Goal: Task Accomplishment & Management: Manage account settings

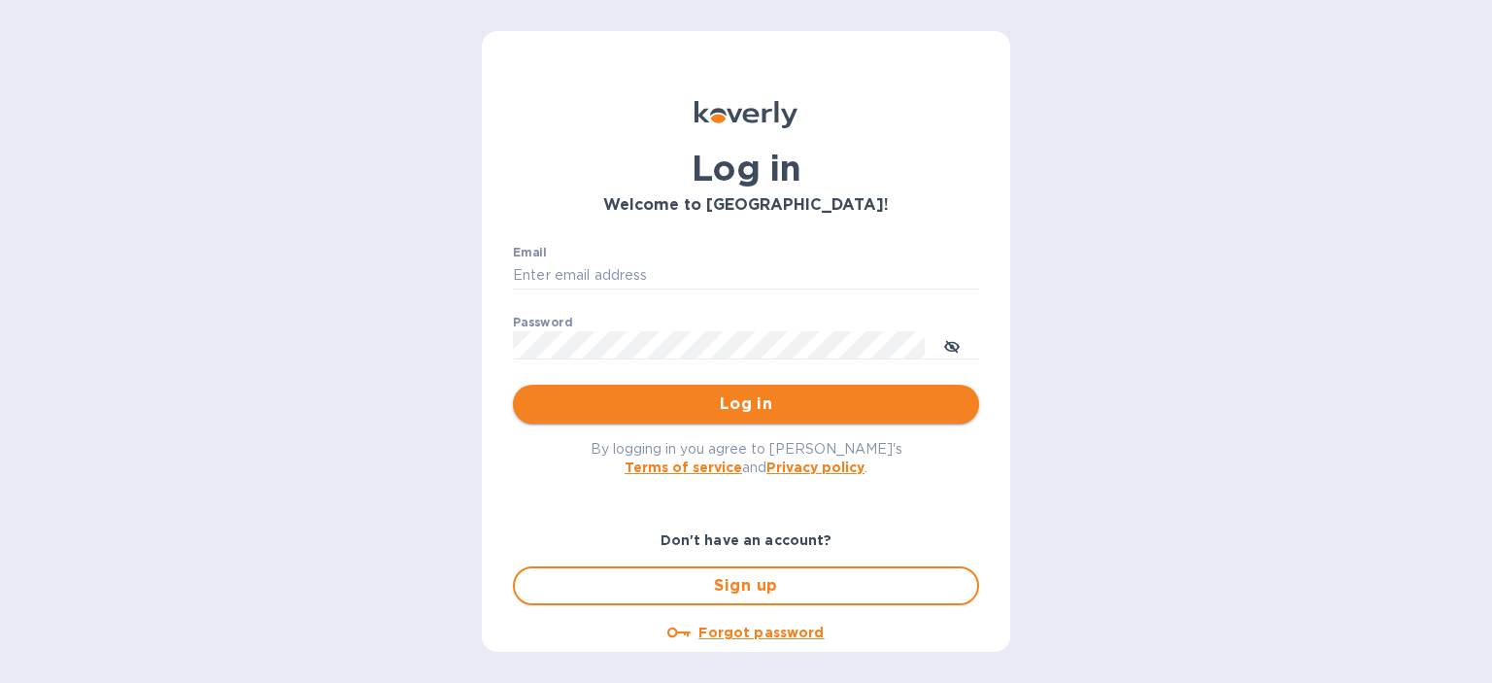
type input "[PERSON_NAME][EMAIL_ADDRESS][DOMAIN_NAME]"
click at [773, 403] on span "Log in" at bounding box center [746, 404] width 435 height 23
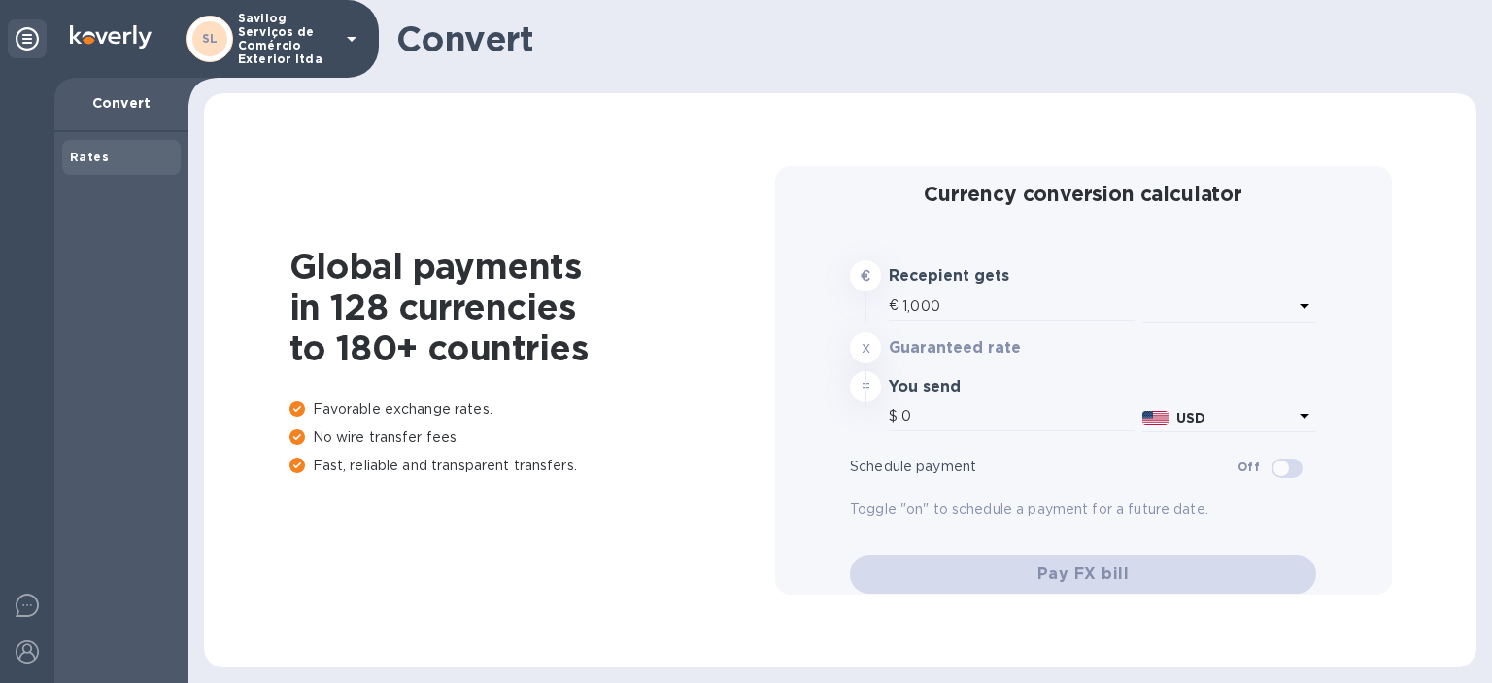
type input "1,166.11"
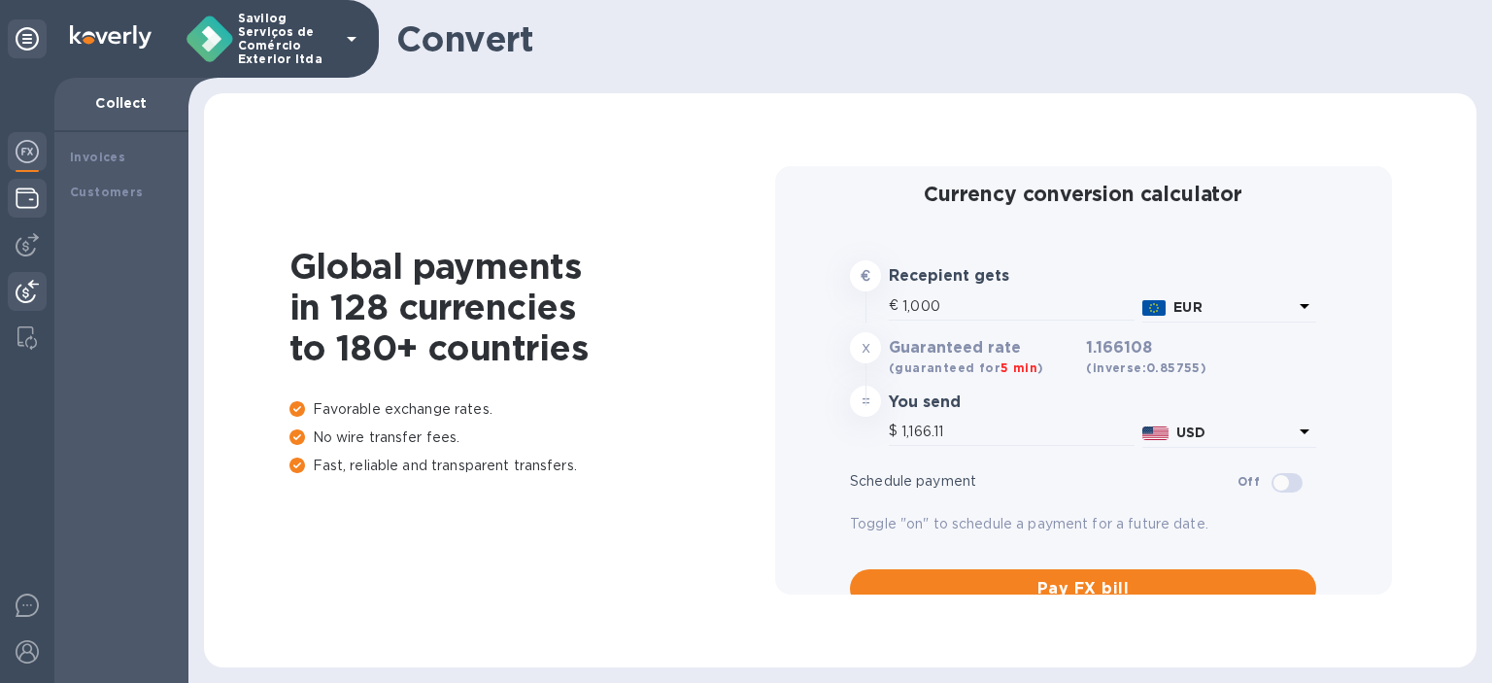
click at [19, 202] on img at bounding box center [27, 198] width 23 height 23
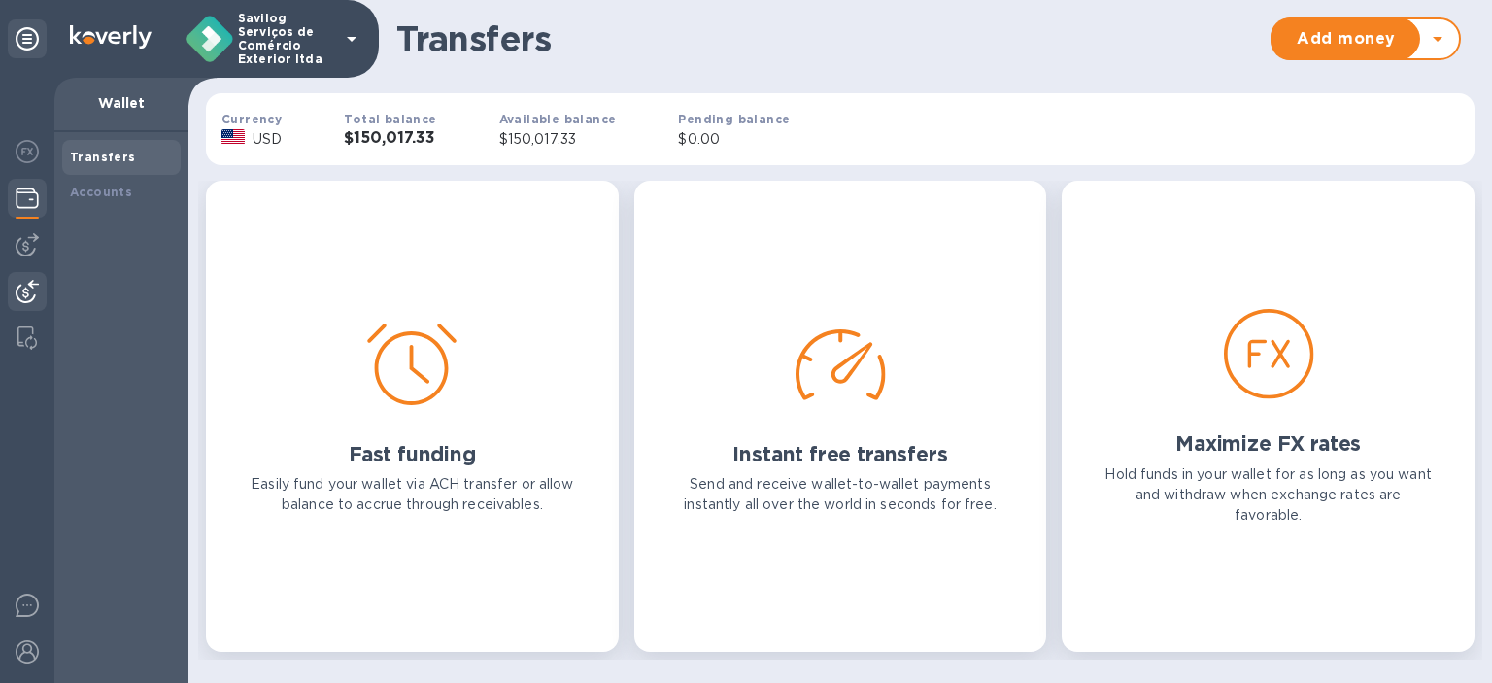
click at [27, 283] on img at bounding box center [27, 291] width 23 height 23
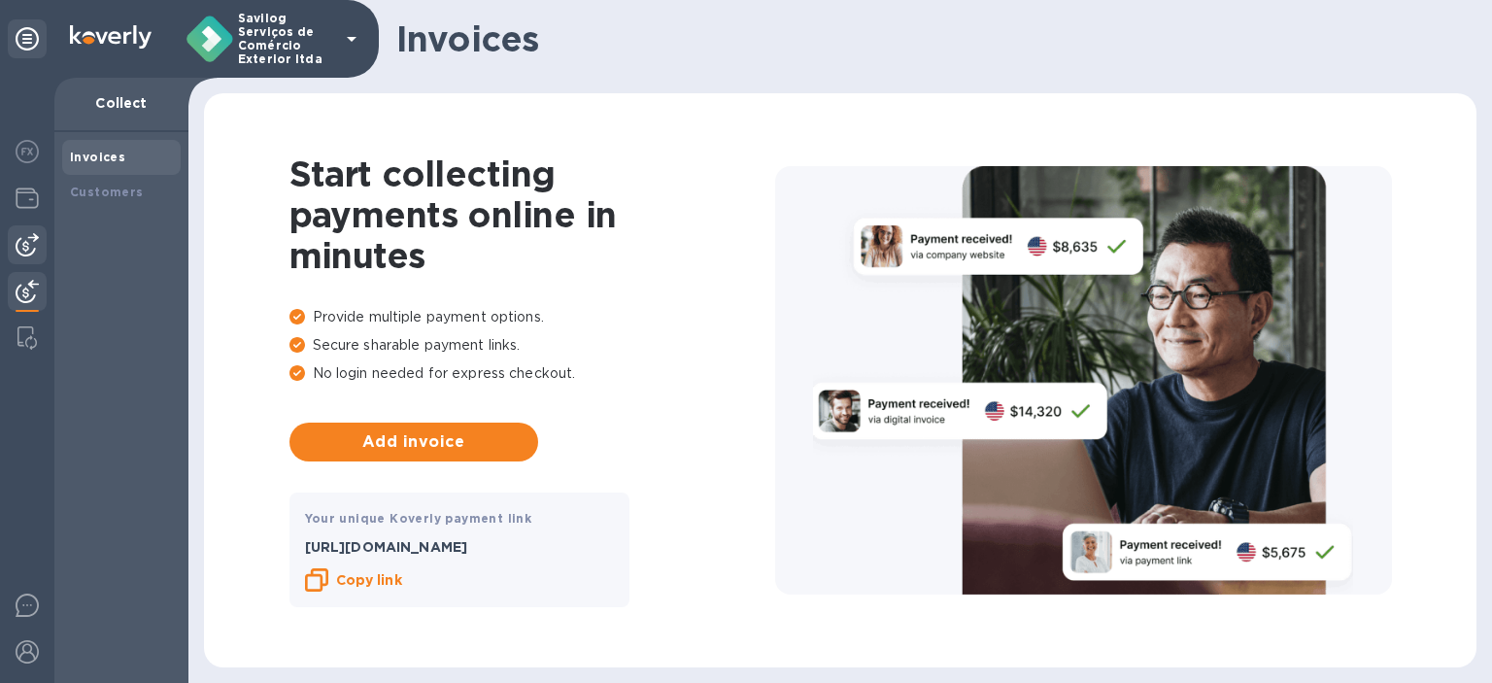
click at [27, 252] on img at bounding box center [27, 244] width 23 height 23
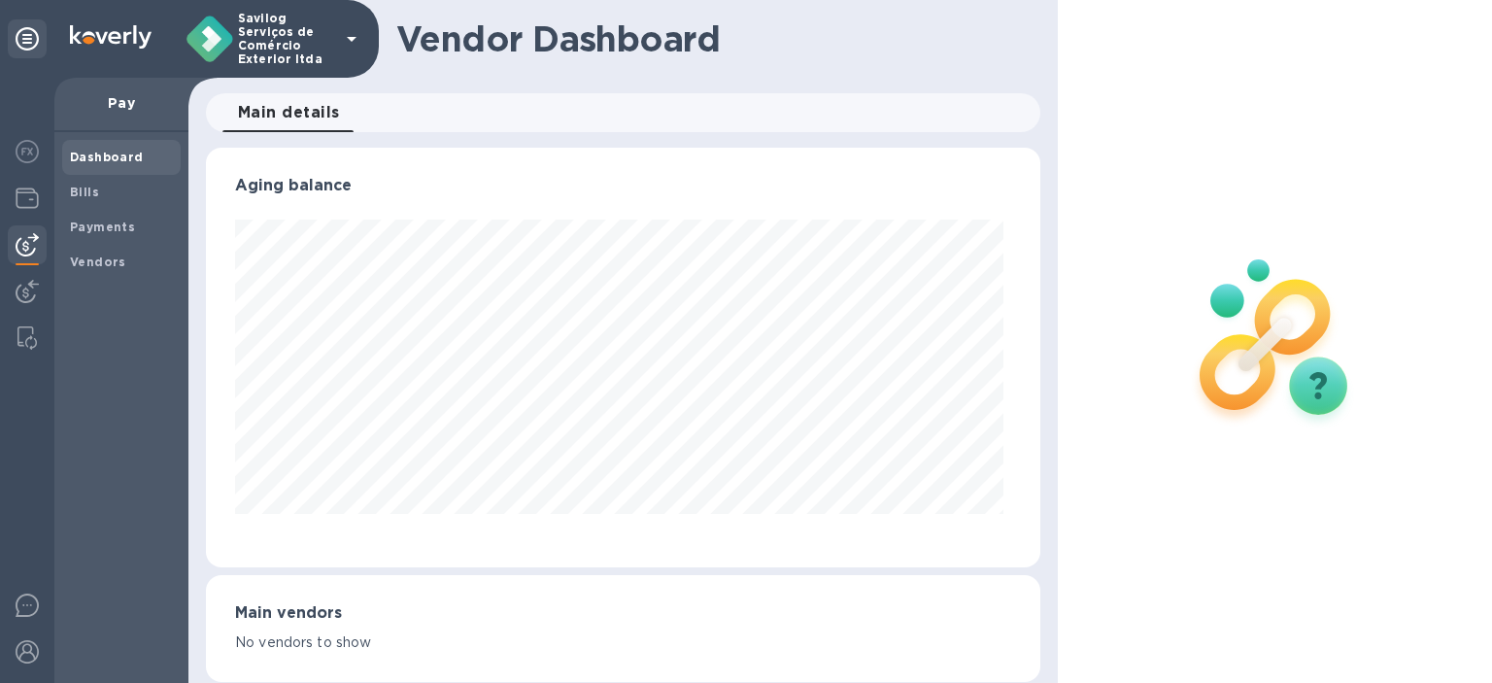
click at [0, 297] on div at bounding box center [27, 380] width 54 height 605
click at [15, 288] on div at bounding box center [27, 293] width 39 height 43
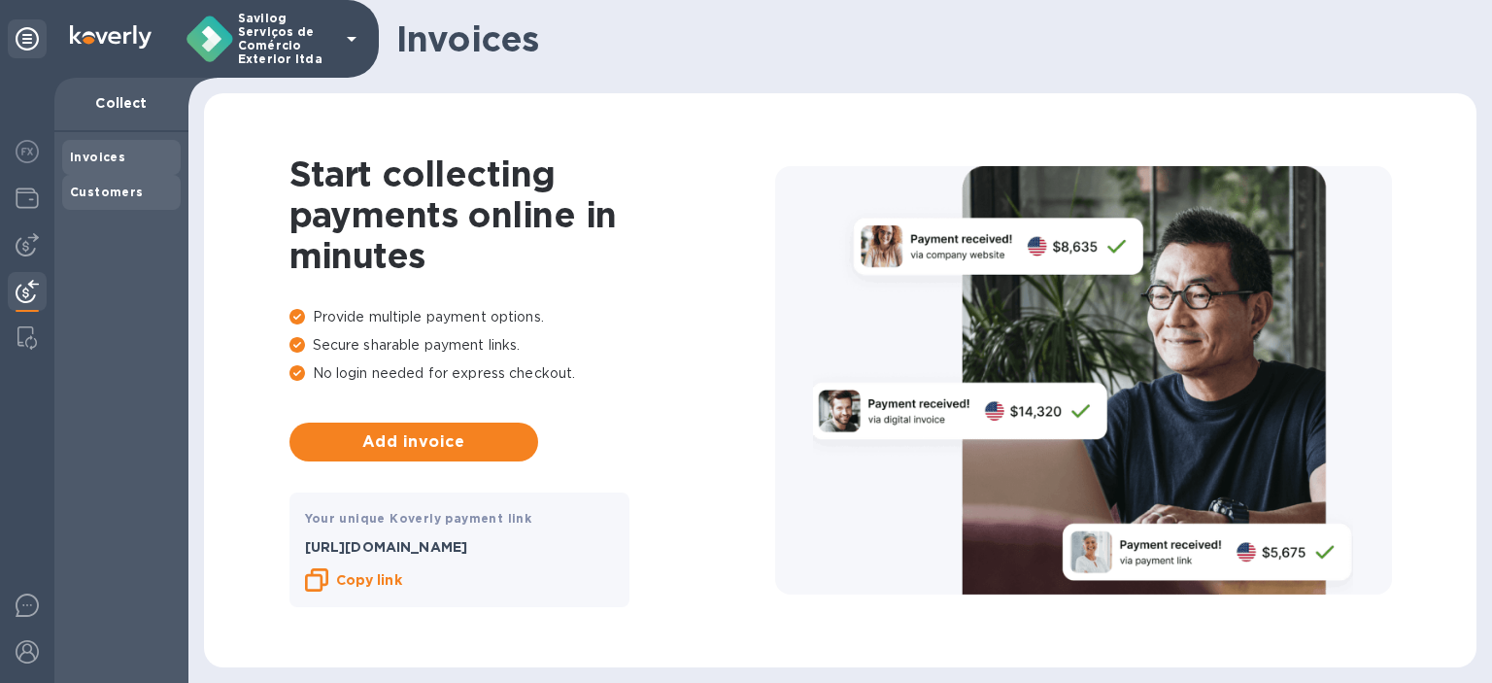
click at [85, 200] on div "Customers" at bounding box center [121, 192] width 103 height 19
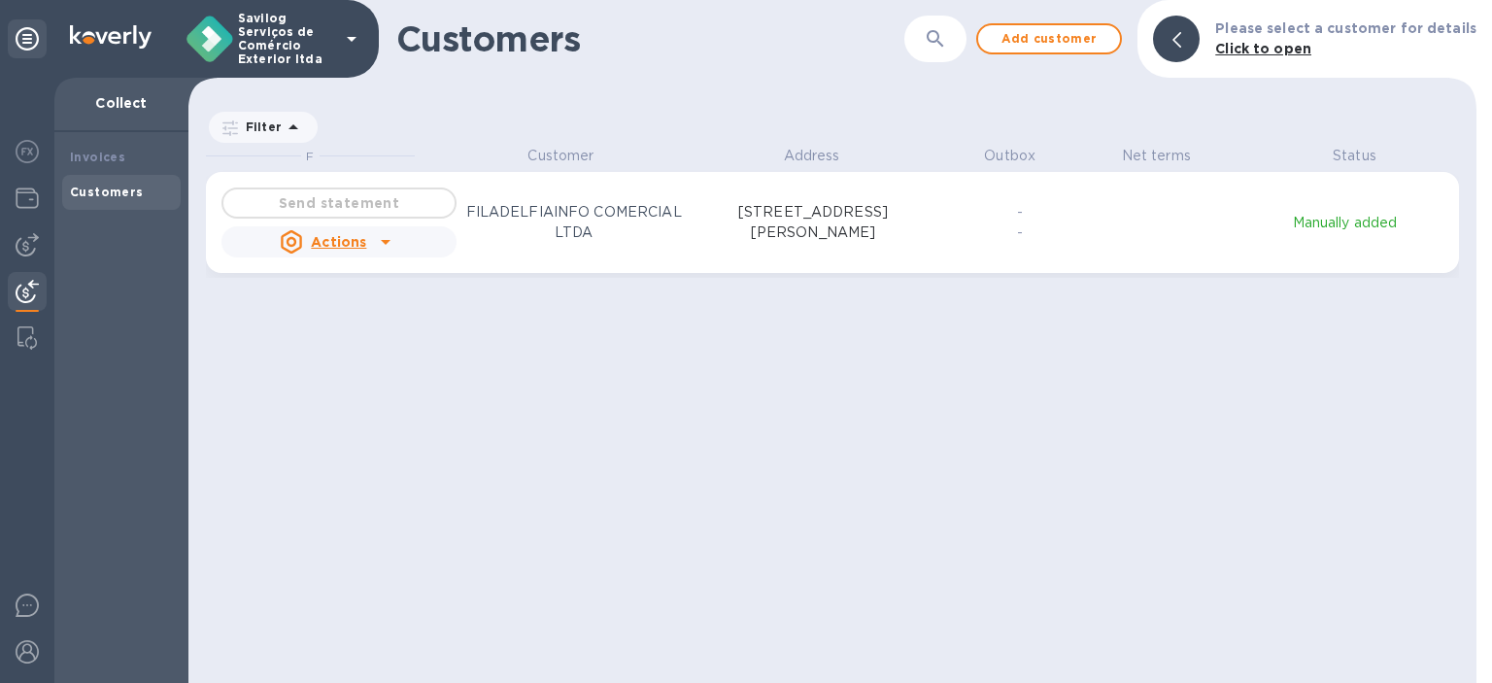
scroll to position [523, 1280]
click at [20, 250] on img at bounding box center [27, 244] width 23 height 23
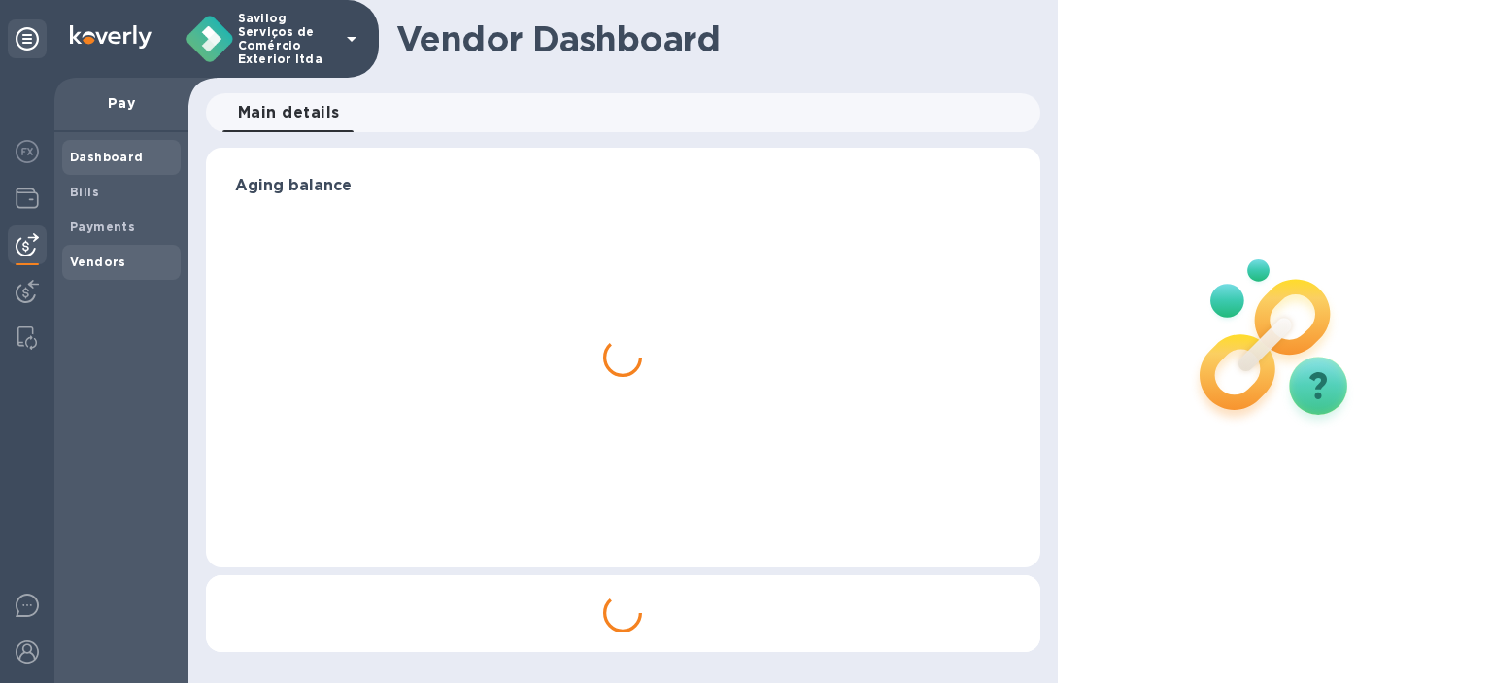
click at [109, 258] on b "Vendors" at bounding box center [98, 262] width 56 height 15
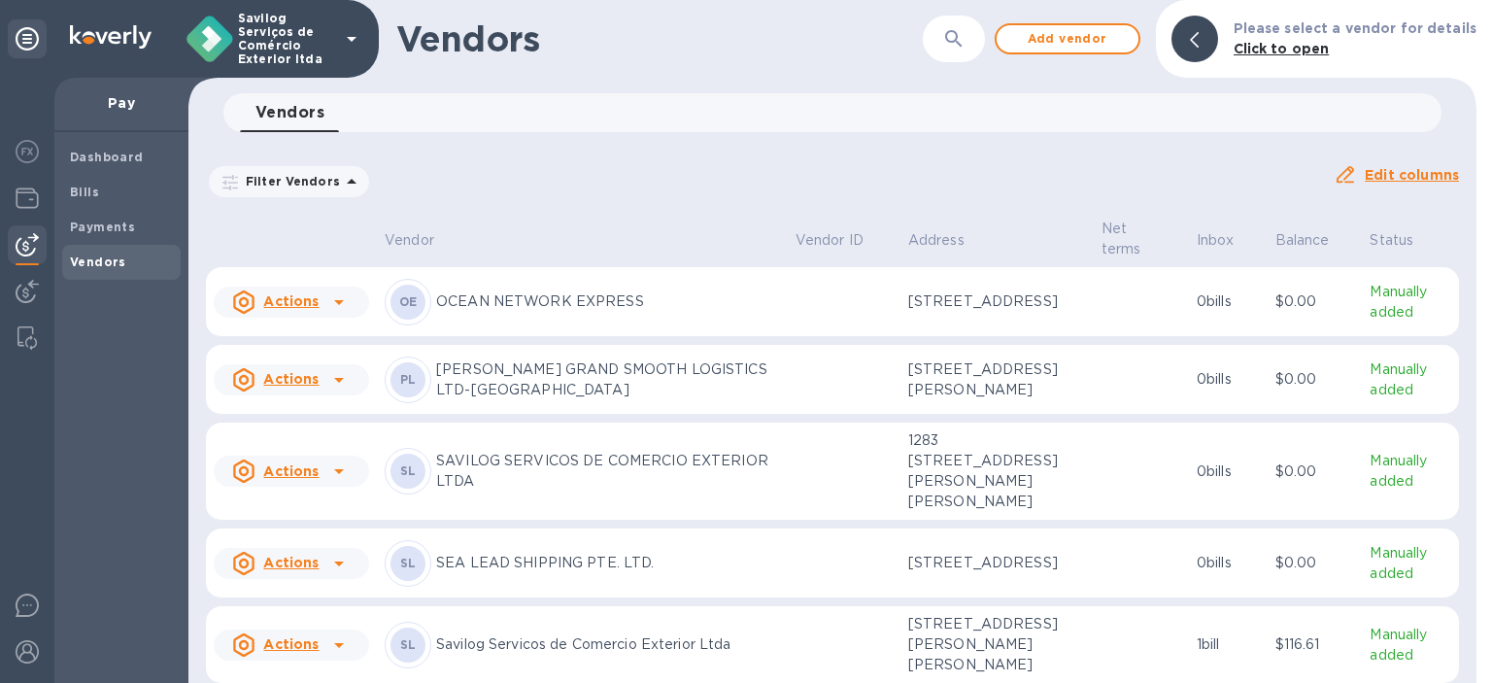
scroll to position [1980, 0]
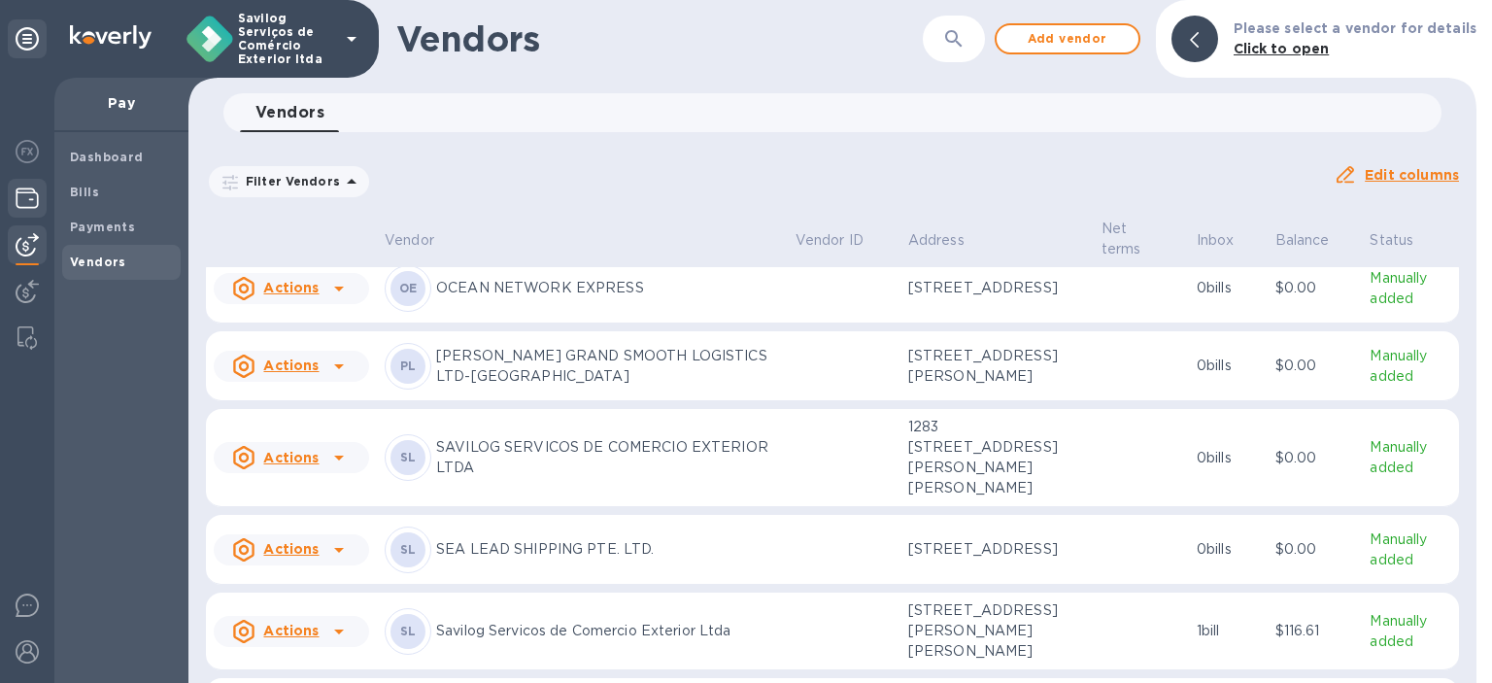
click at [19, 208] on img at bounding box center [27, 198] width 23 height 23
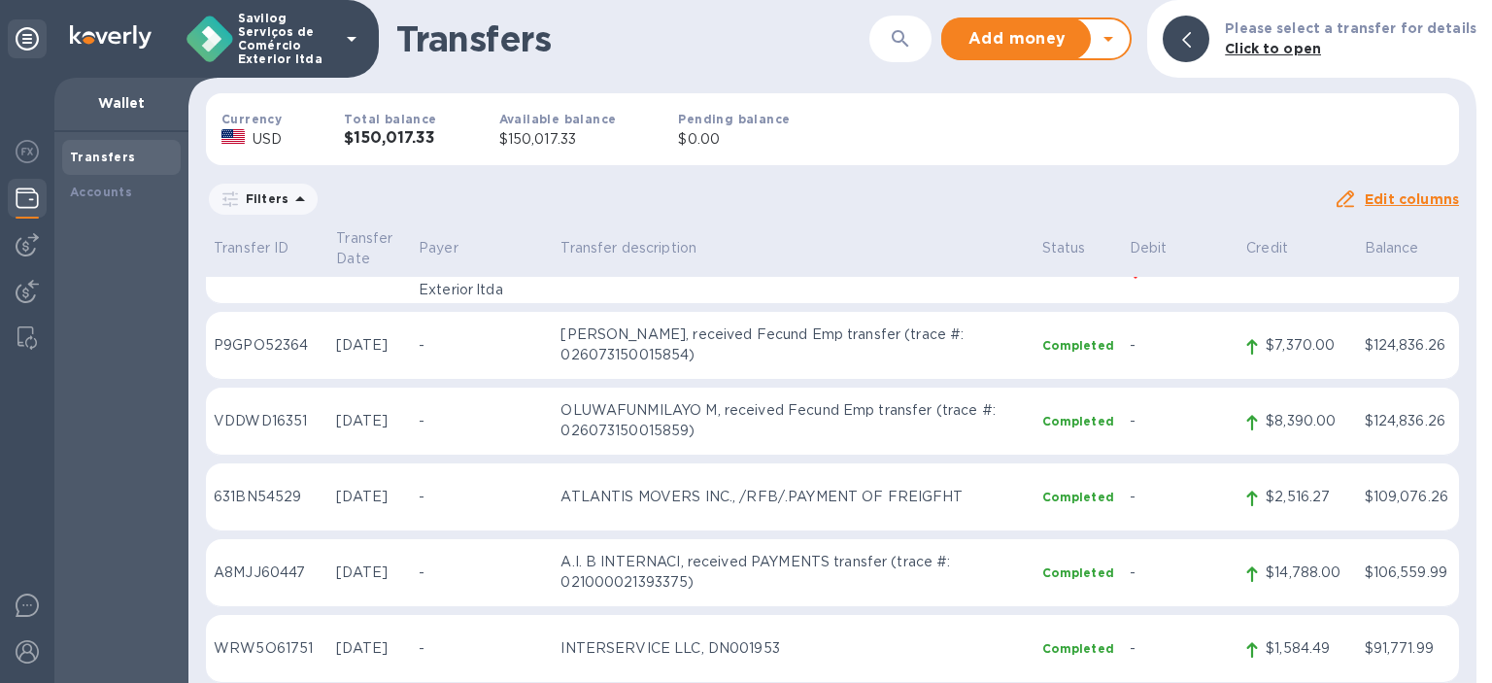
scroll to position [97, 0]
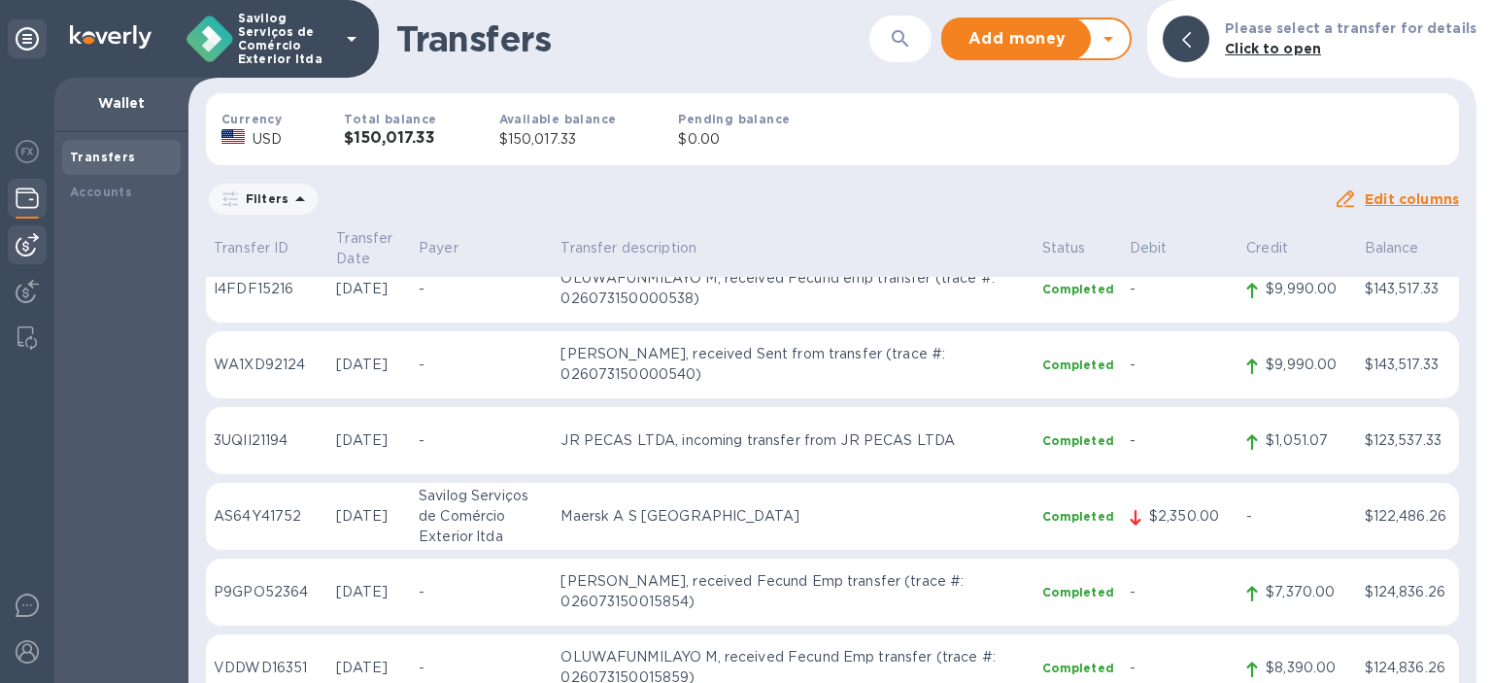
click at [25, 249] on img at bounding box center [27, 244] width 23 height 23
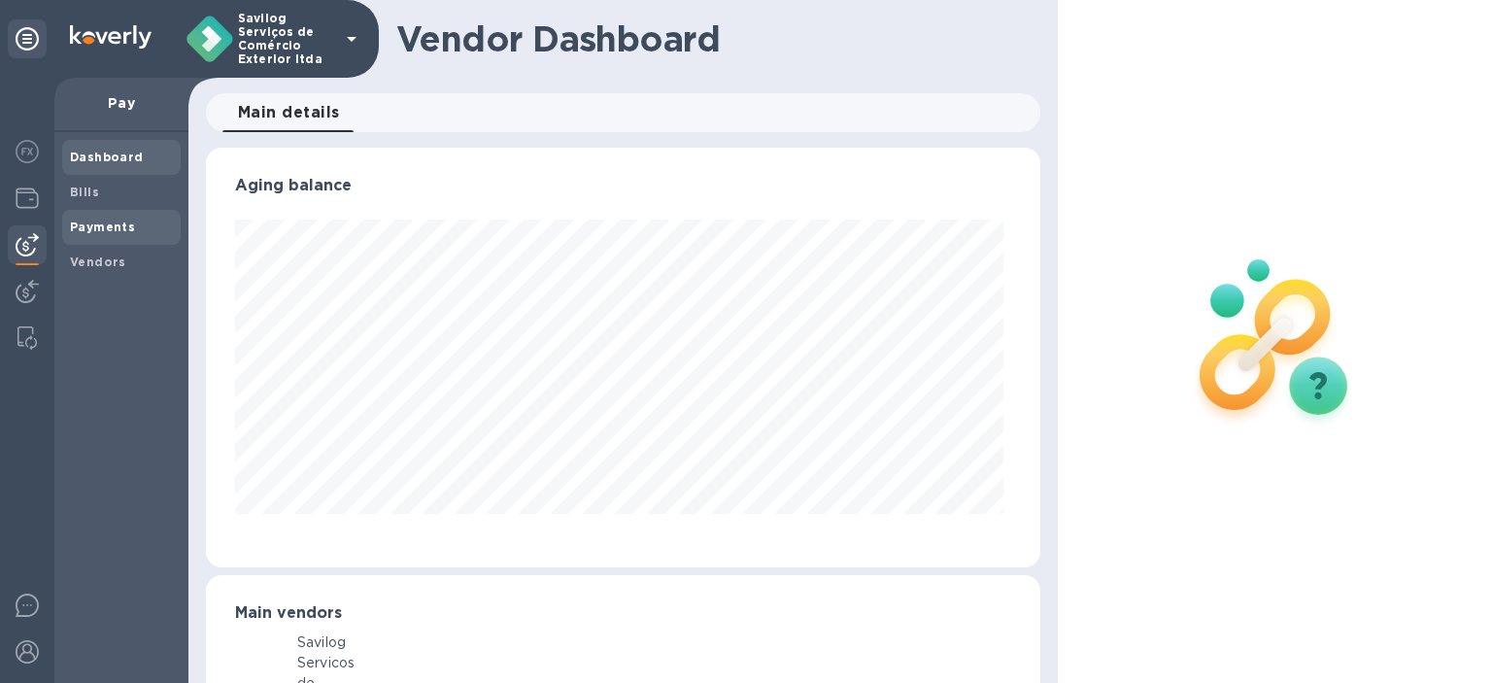
click at [103, 234] on span "Payments" at bounding box center [102, 227] width 65 height 19
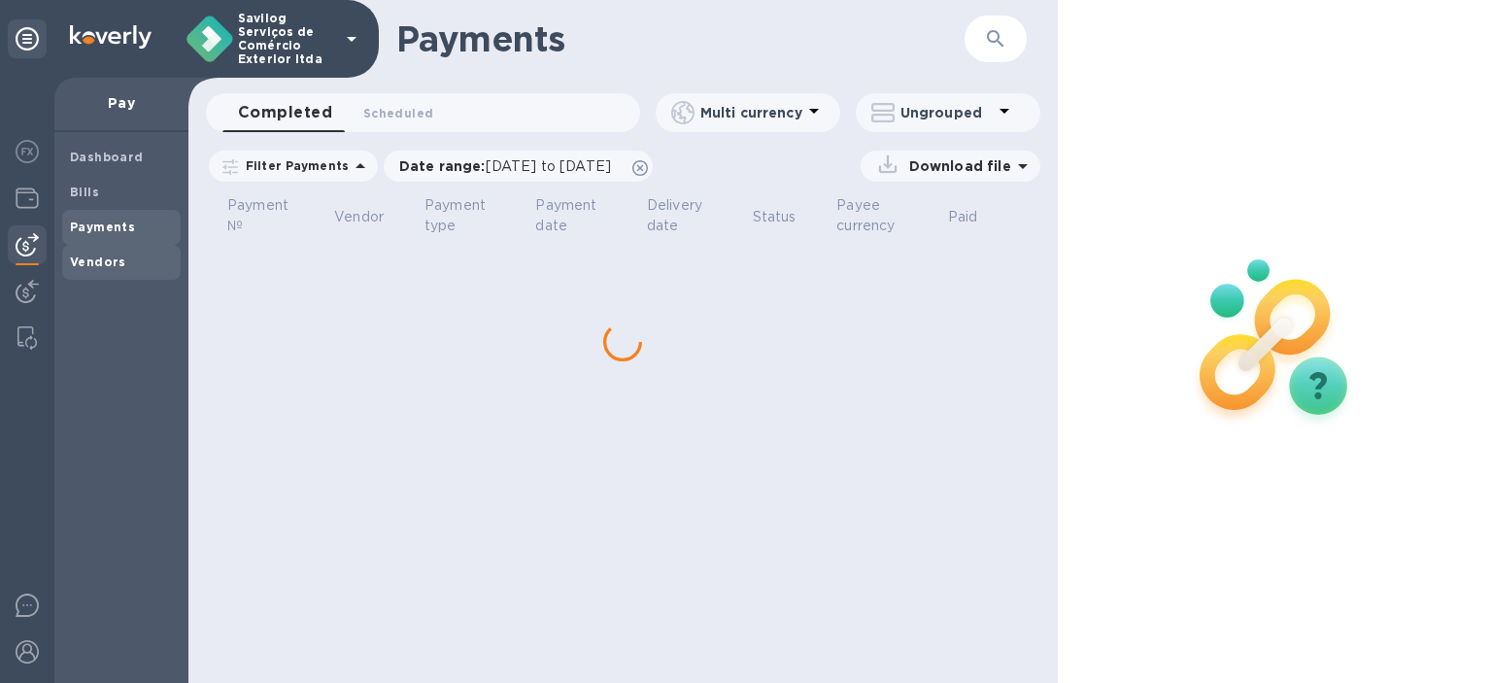
click at [92, 256] on b "Vendors" at bounding box center [98, 262] width 56 height 15
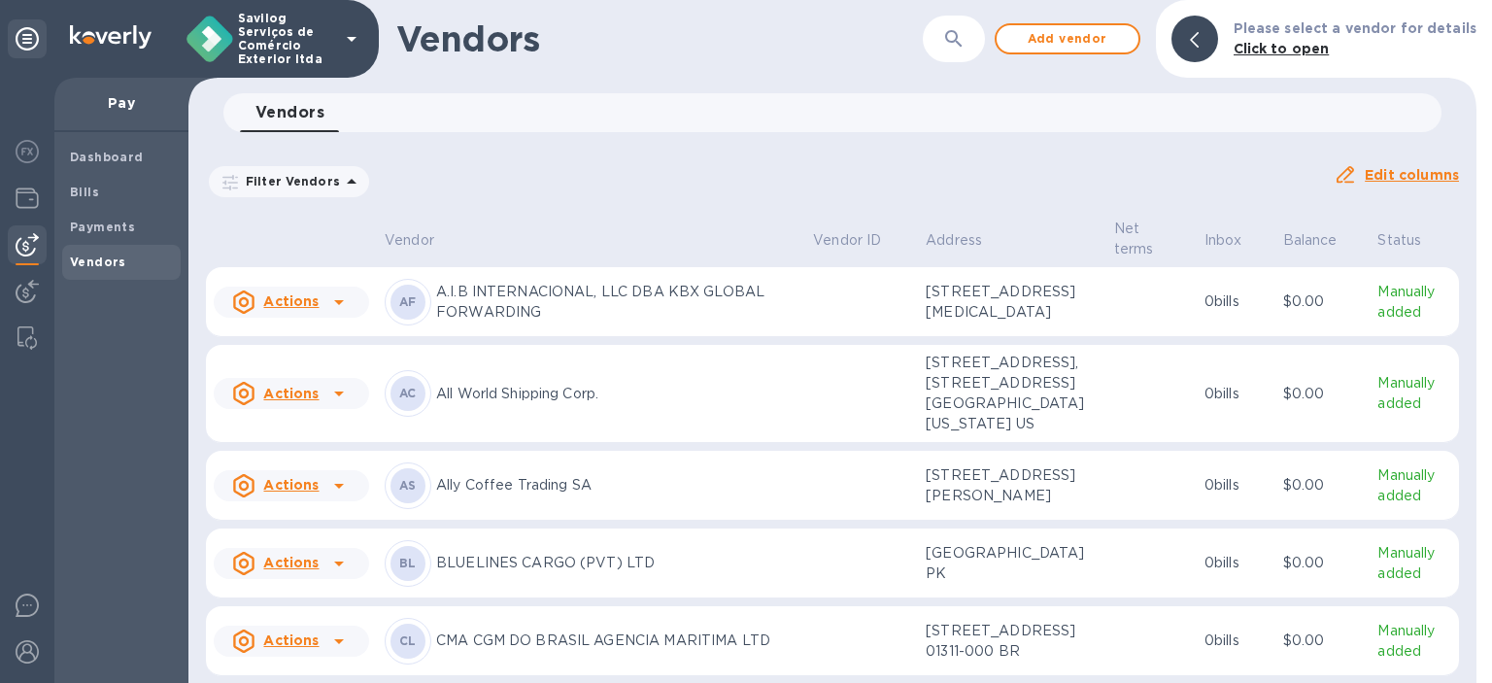
click at [1378, 311] on p "Manually added" at bounding box center [1415, 302] width 74 height 41
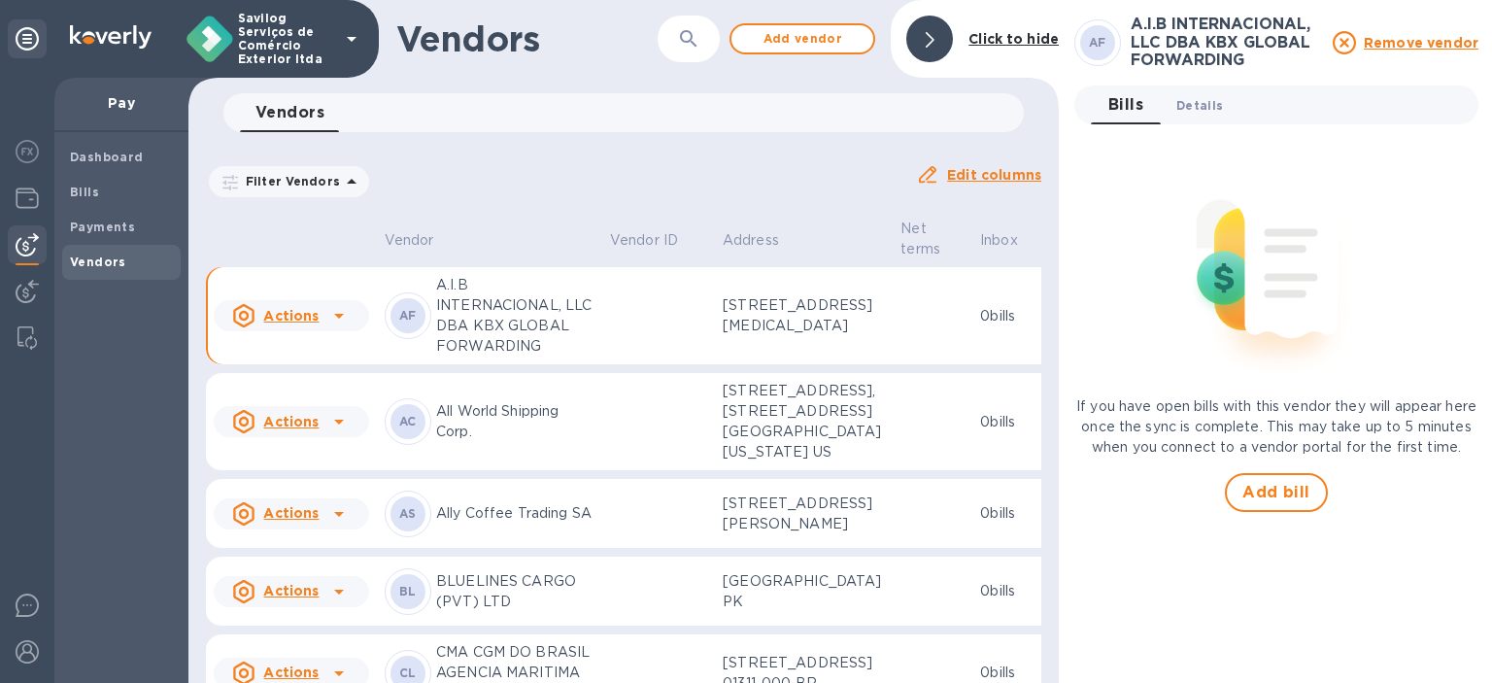
click at [1217, 102] on span "Details 0" at bounding box center [1200, 105] width 47 height 20
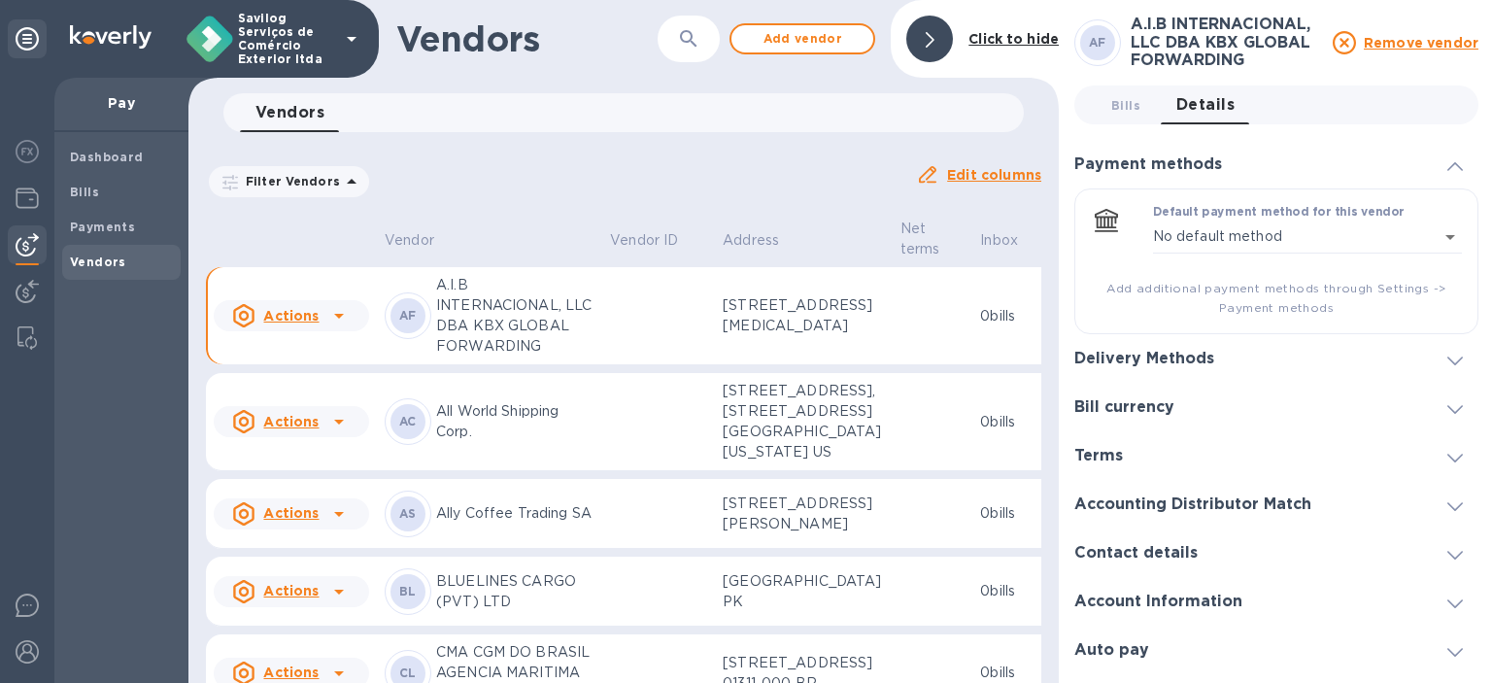
click at [1236, 350] on div "Delivery Methods" at bounding box center [1277, 358] width 404 height 49
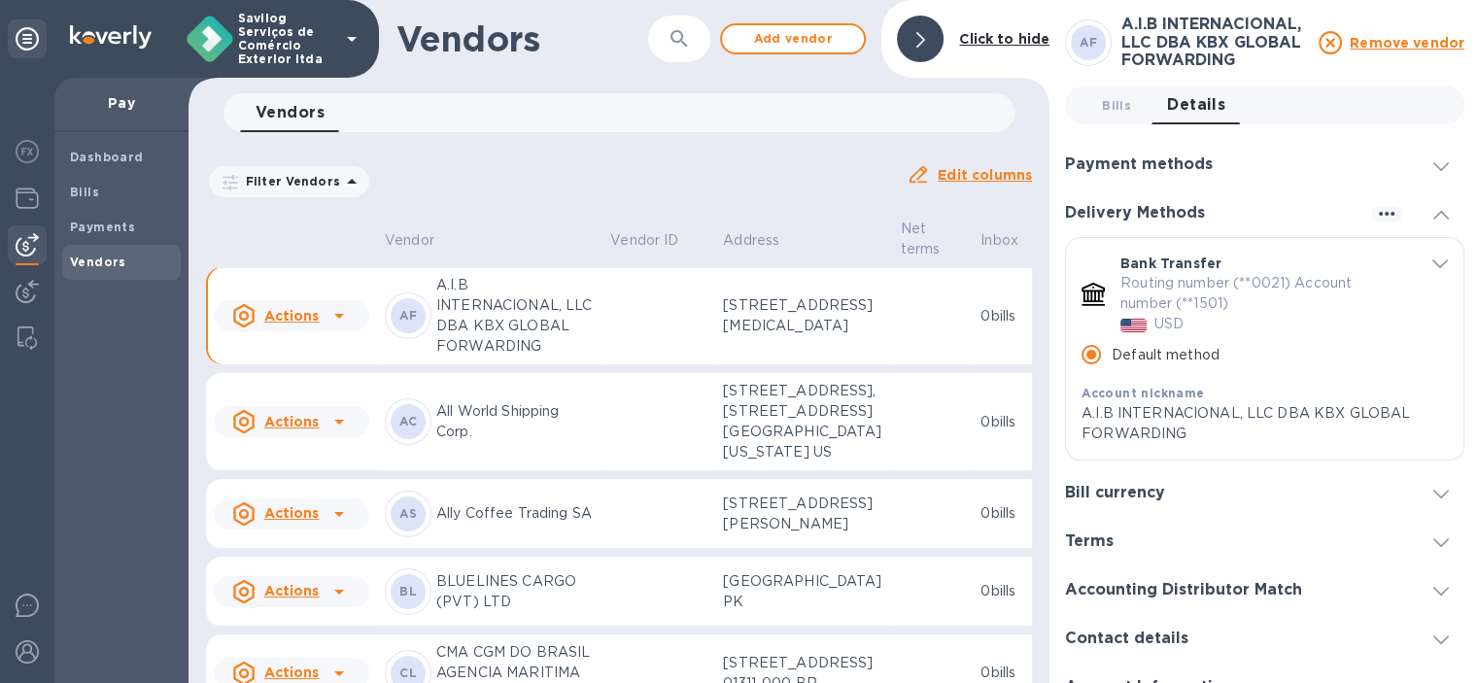
click at [292, 324] on u "Actions" at bounding box center [290, 316] width 55 height 16
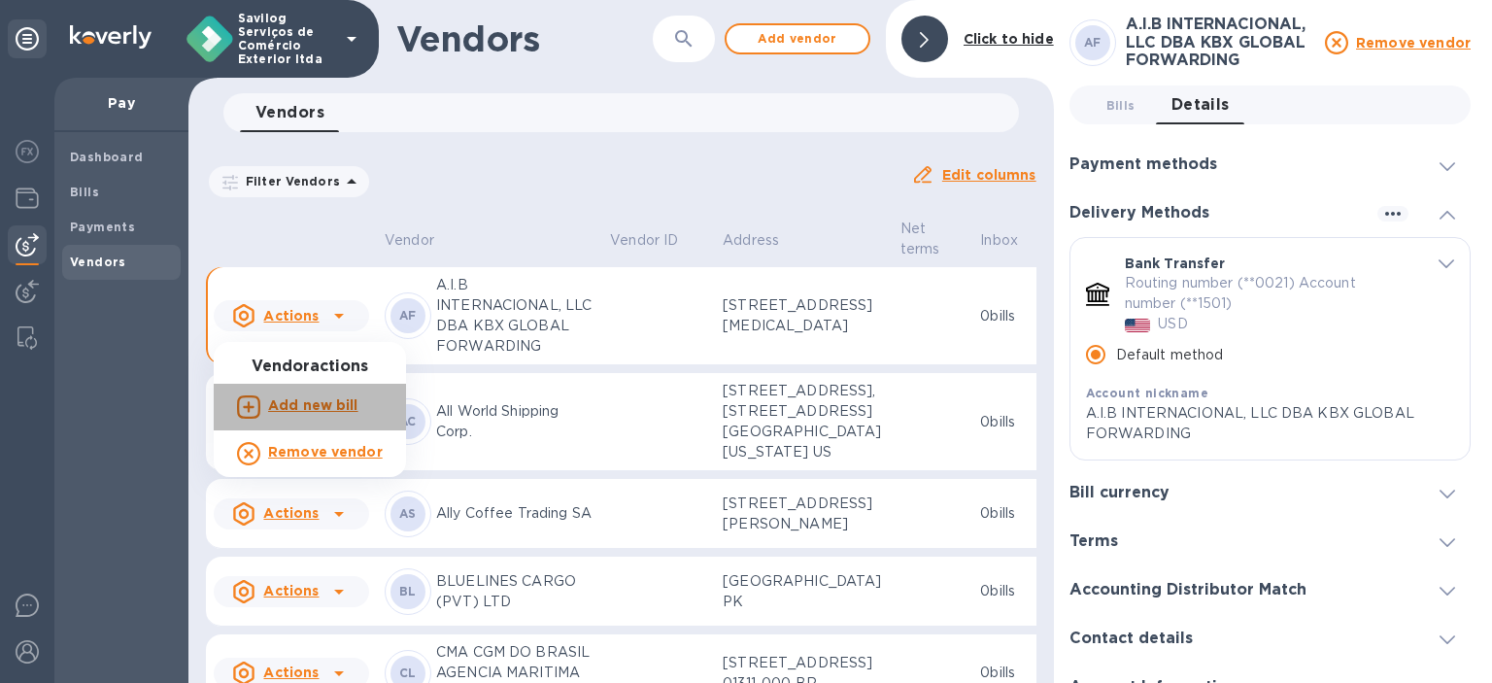
click at [311, 406] on b "Add new bill" at bounding box center [313, 405] width 90 height 16
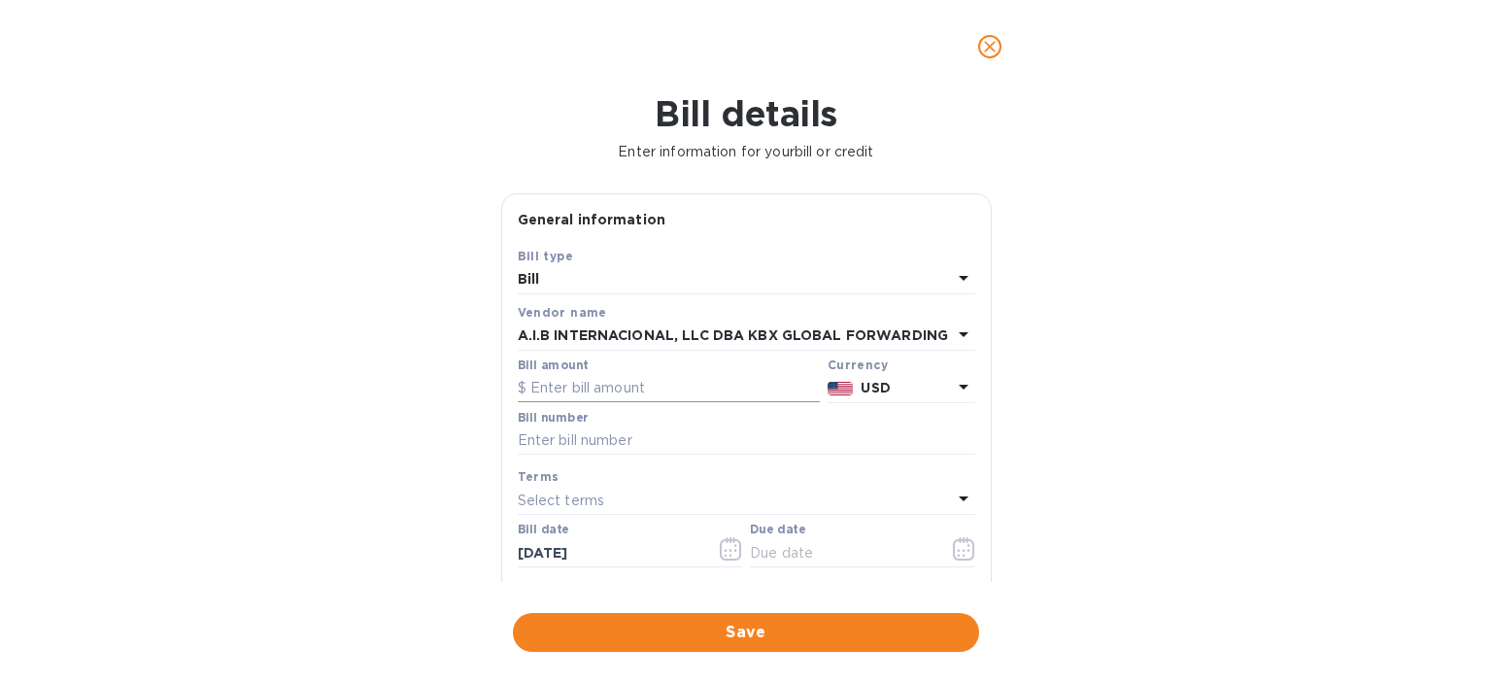
drag, startPoint x: 544, startPoint y: 399, endPoint x: 544, endPoint y: 410, distance: 10.7
click at [544, 403] on input "text" at bounding box center [669, 388] width 302 height 29
type input "1,135"
click at [617, 447] on input "text" at bounding box center [747, 441] width 458 height 29
click at [595, 394] on input "1,135" at bounding box center [676, 388] width 290 height 29
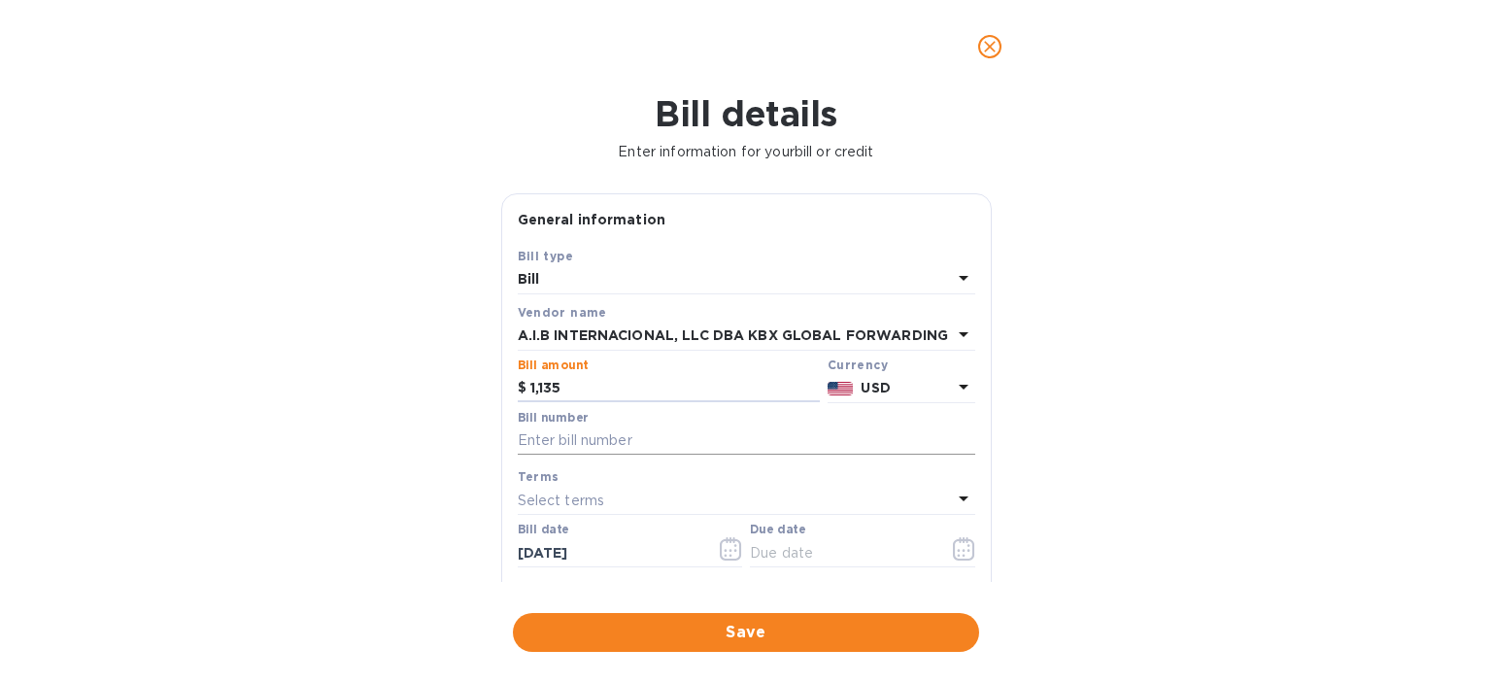
click at [762, 443] on input "text" at bounding box center [747, 441] width 458 height 29
paste input "SoA Prolog x Savilog - [DATE]"
paste input "PRI001098"
type input "SoA Prolog x Savilog - [DATE] - PRI001098"
click at [956, 557] on icon "button" at bounding box center [964, 548] width 22 height 23
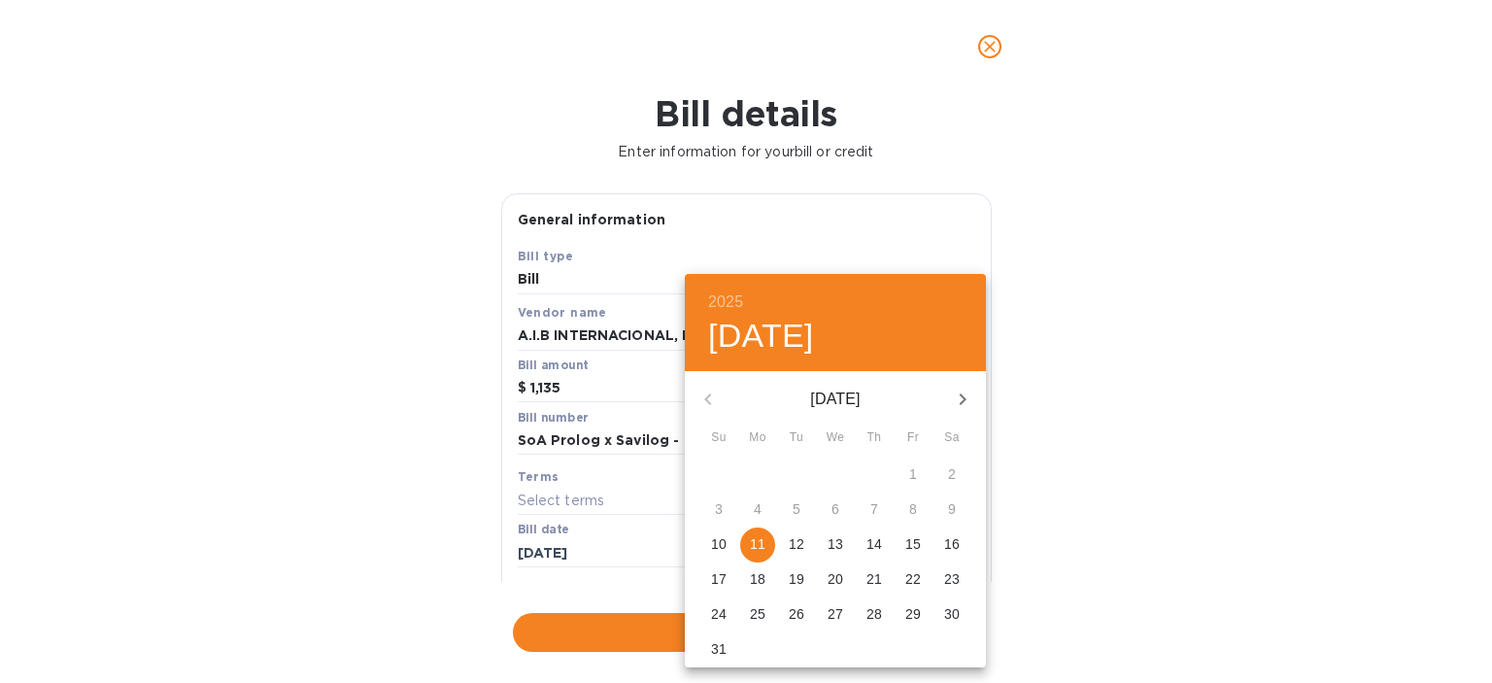
click at [757, 541] on p "11" at bounding box center [758, 543] width 16 height 19
type input "[DATE]"
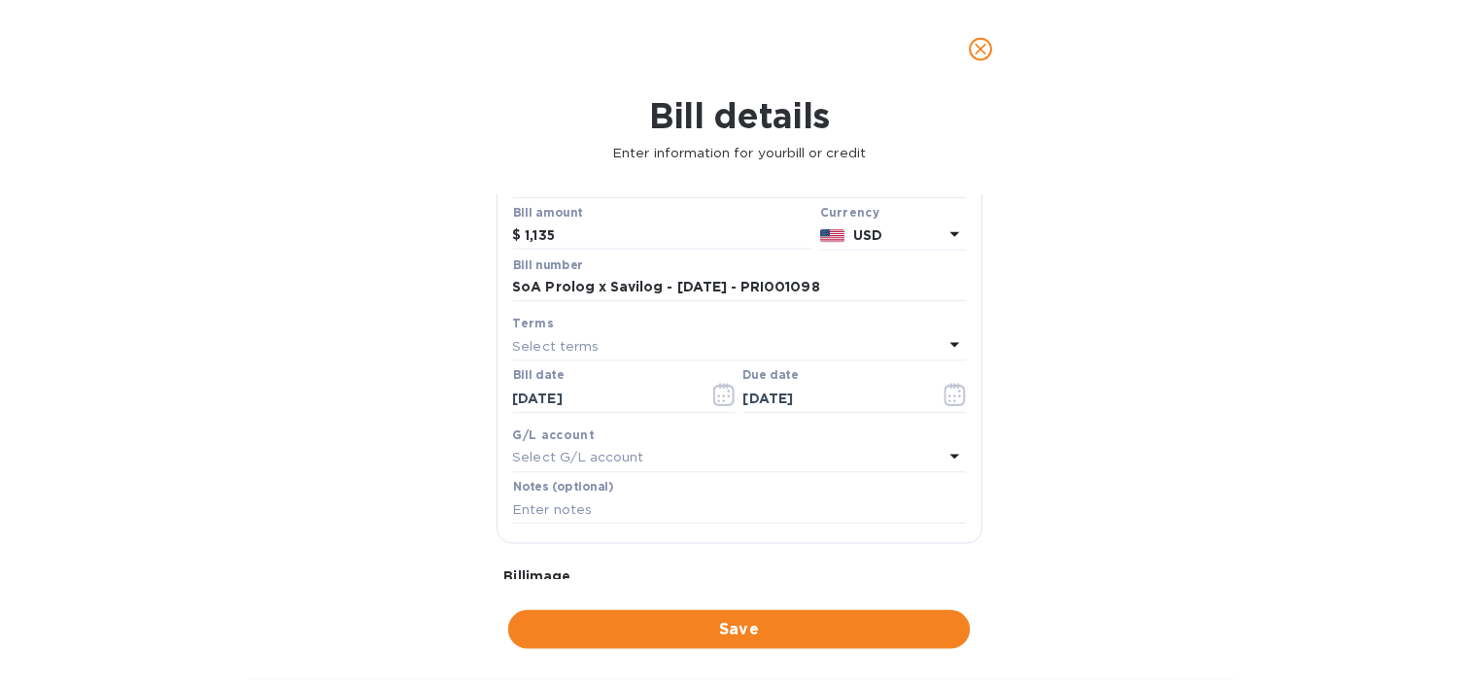
scroll to position [199, 0]
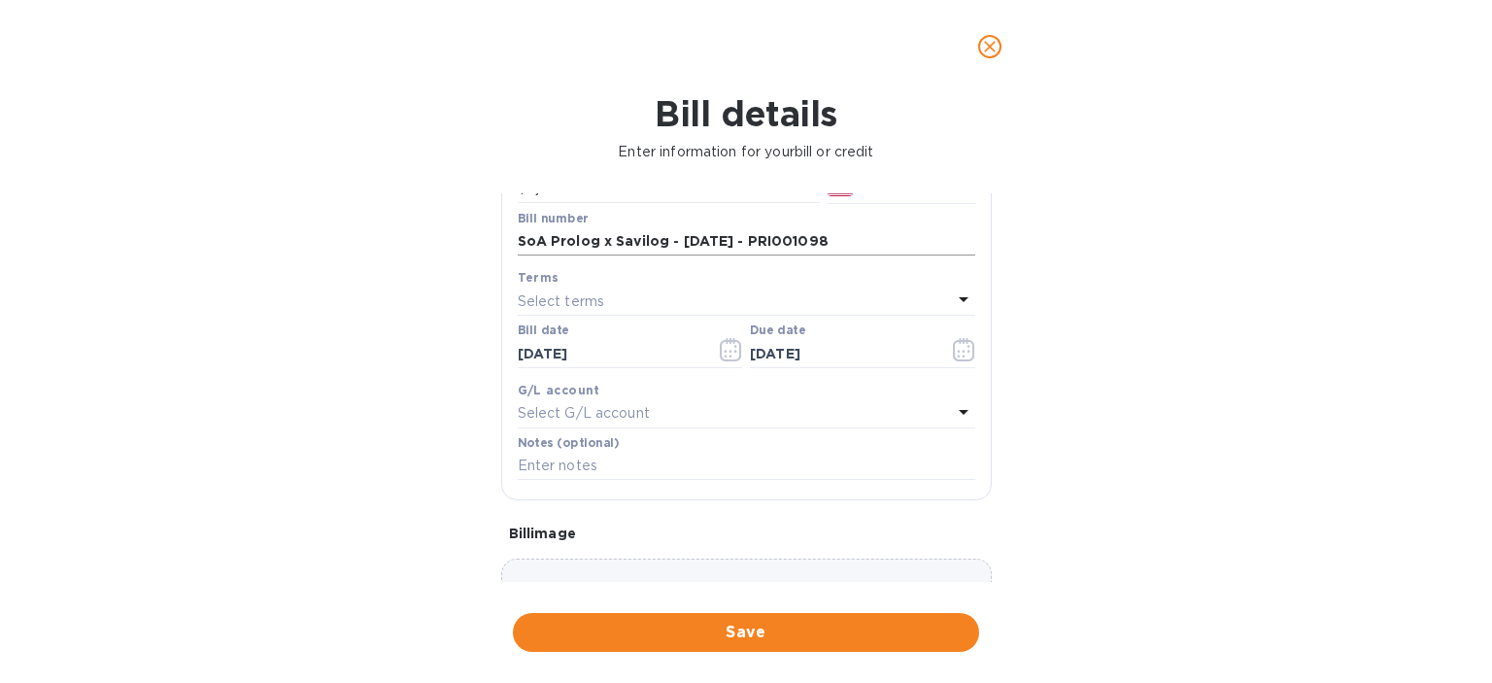
click at [711, 254] on input "SoA Prolog x Savilog - [DATE] - PRI001098" at bounding box center [747, 241] width 458 height 29
click at [645, 463] on div "Notes (optional)" at bounding box center [747, 458] width 458 height 45
click at [635, 476] on input "text" at bounding box center [747, 466] width 458 height 29
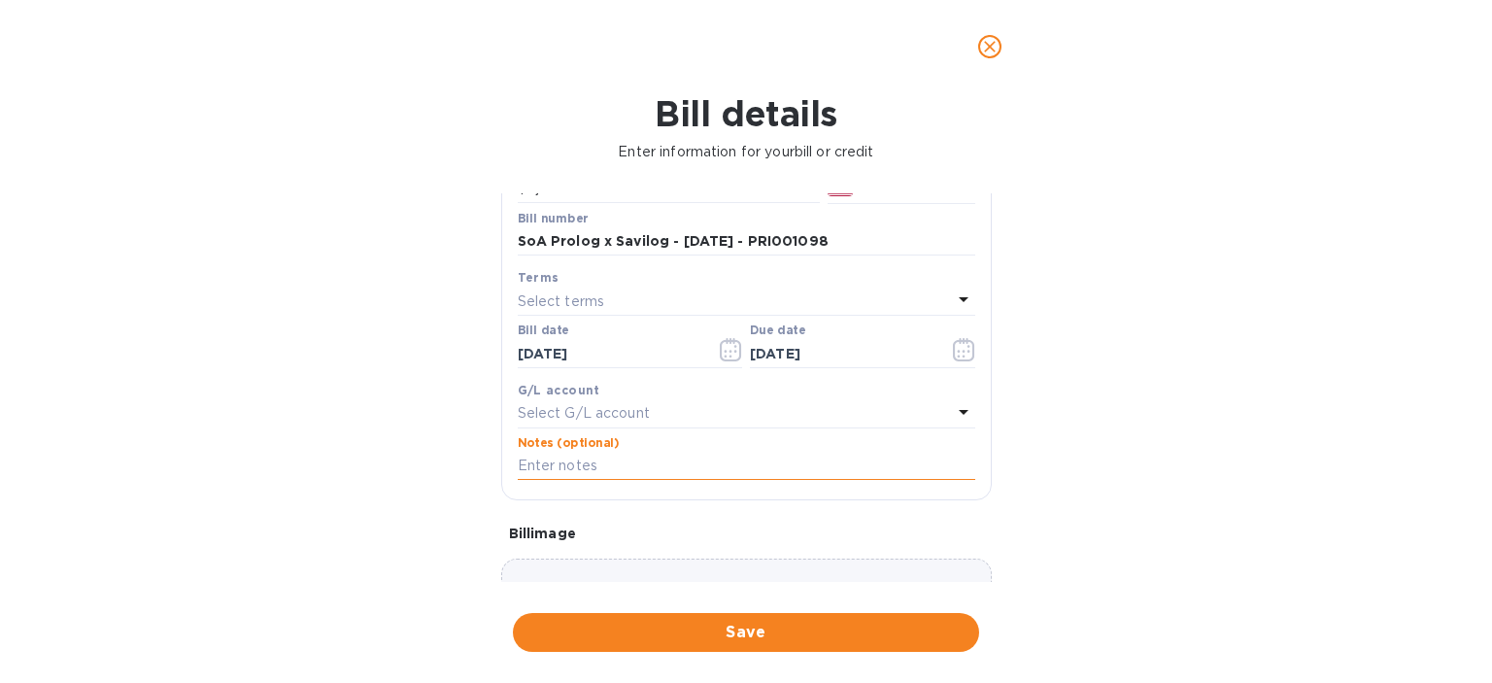
paste input "SoA Prolog x Savilog - [DATE] - PRI001098"
type input "SoA Prolog x Savilog - [DATE] - PRI001098"
click at [680, 626] on span "Save" at bounding box center [746, 632] width 435 height 23
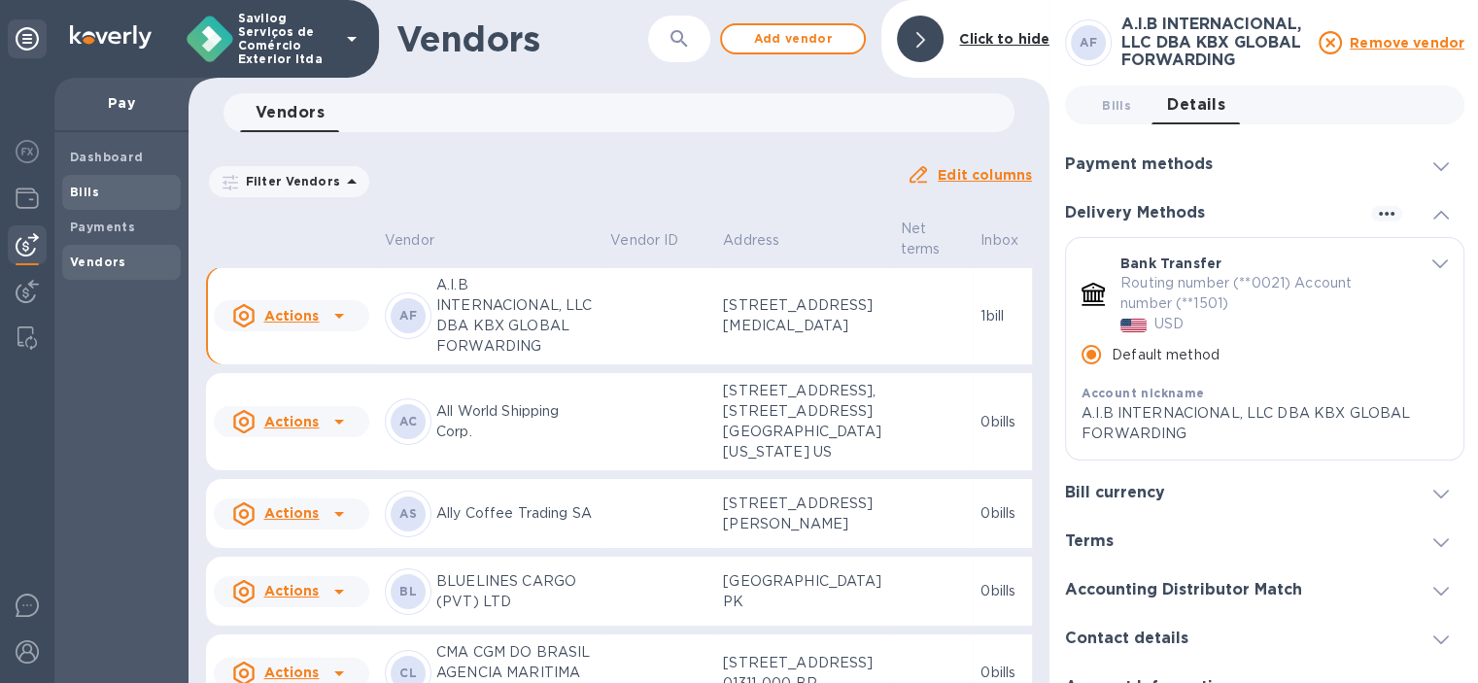
click at [86, 189] on b "Bills" at bounding box center [84, 192] width 29 height 15
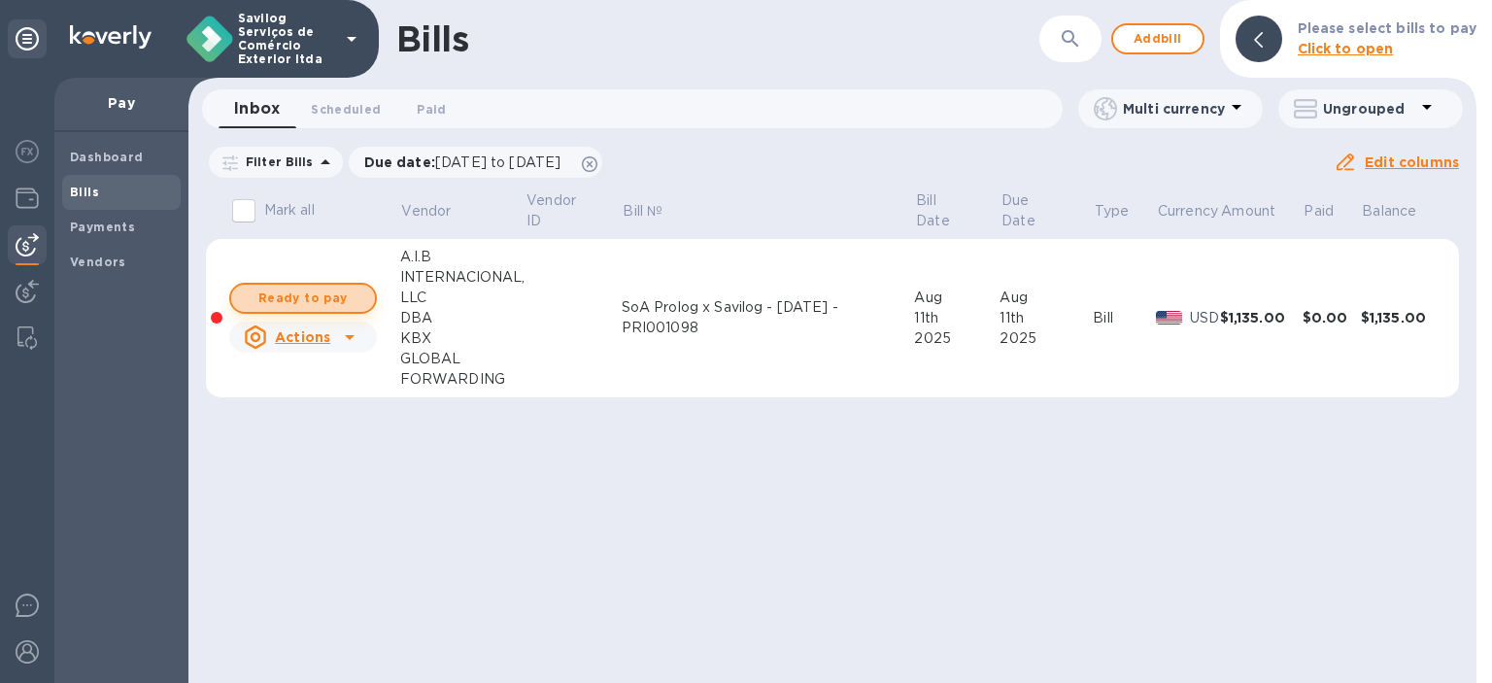
click at [307, 298] on span "Ready to pay" at bounding box center [303, 298] width 113 height 23
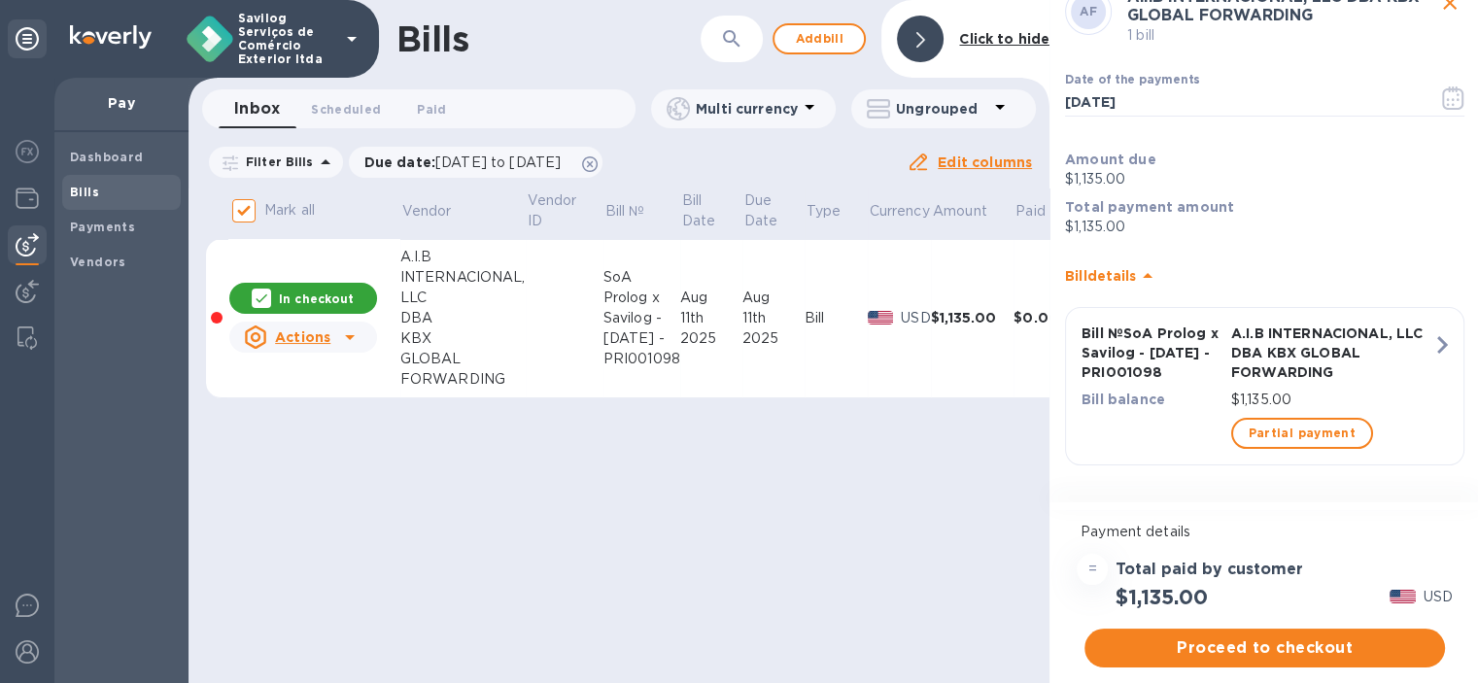
scroll to position [15, 0]
click at [1279, 636] on span "Proceed to checkout" at bounding box center [1264, 647] width 329 height 23
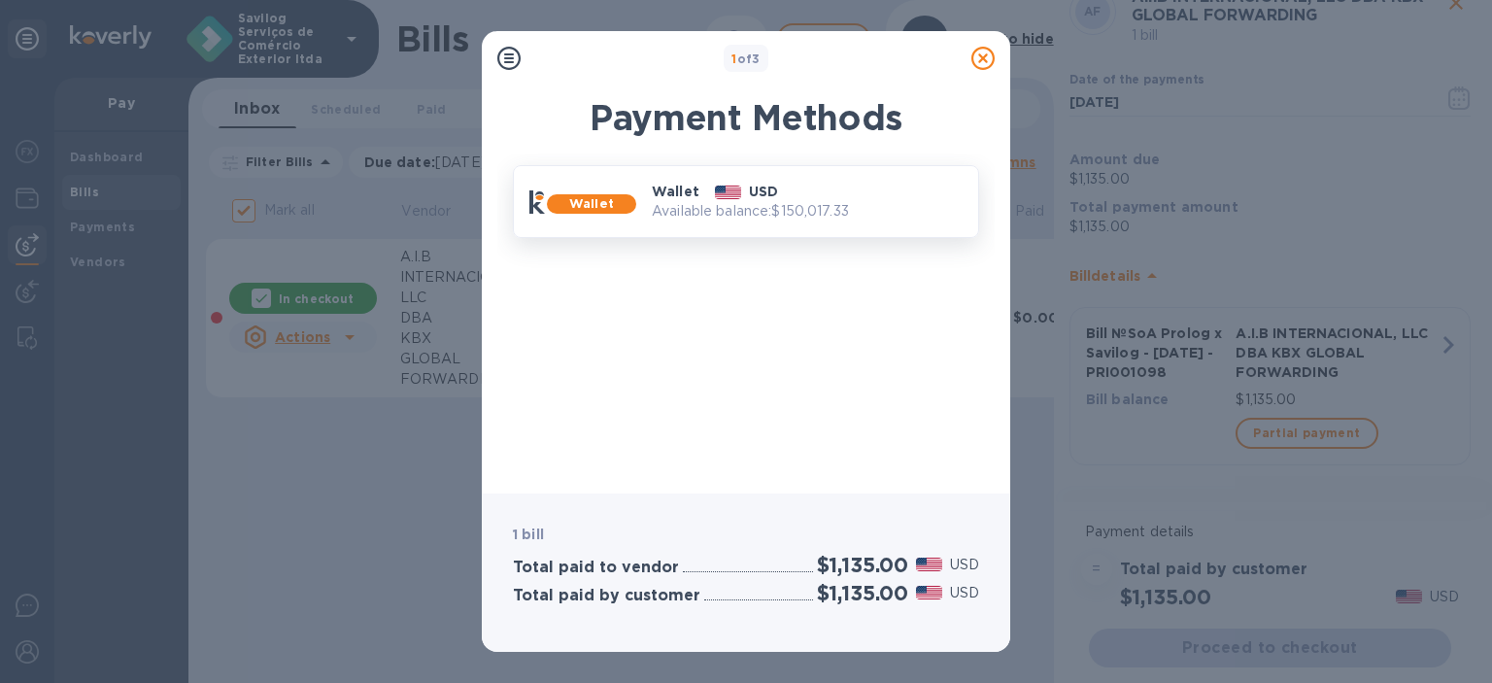
click at [840, 217] on p "Available balance: $150,017.33" at bounding box center [807, 211] width 311 height 20
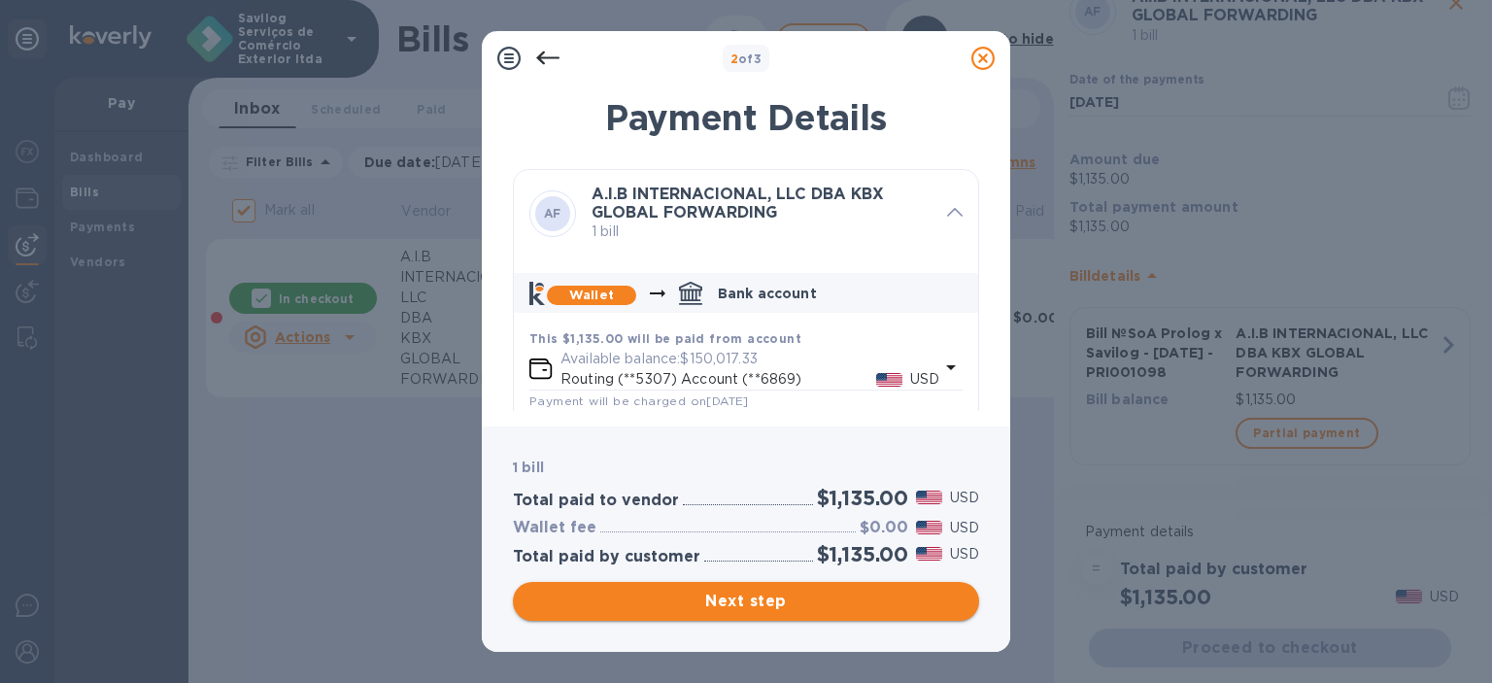
click at [843, 602] on span "Next step" at bounding box center [746, 601] width 435 height 23
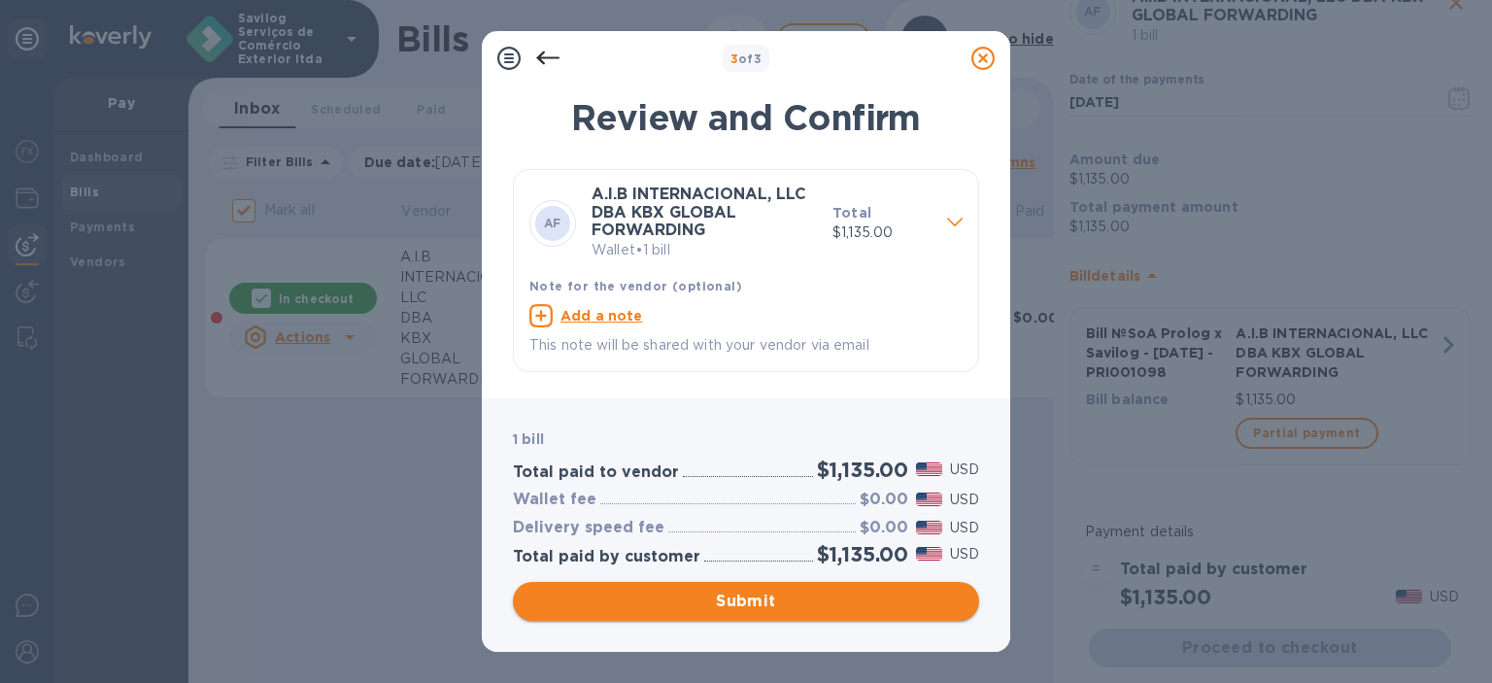
click at [729, 604] on span "Submit" at bounding box center [746, 601] width 435 height 23
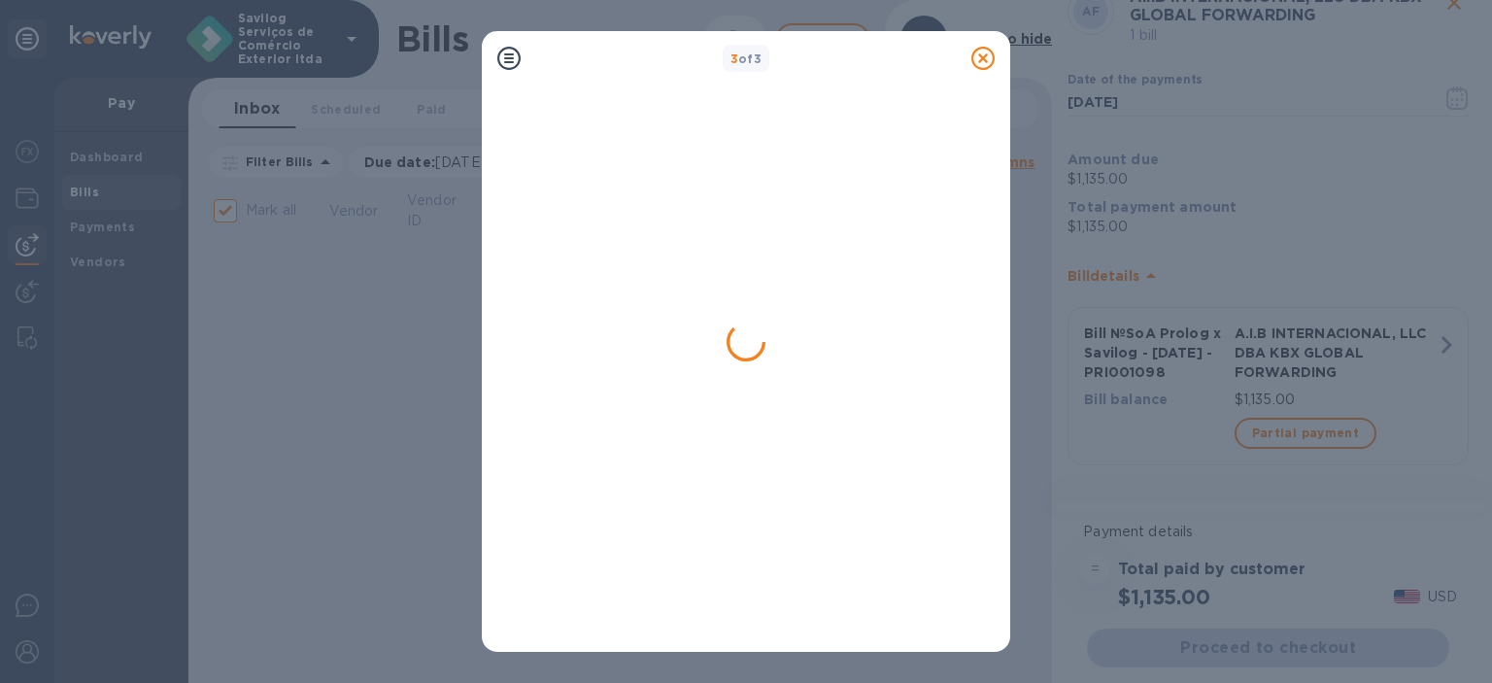
checkbox input "false"
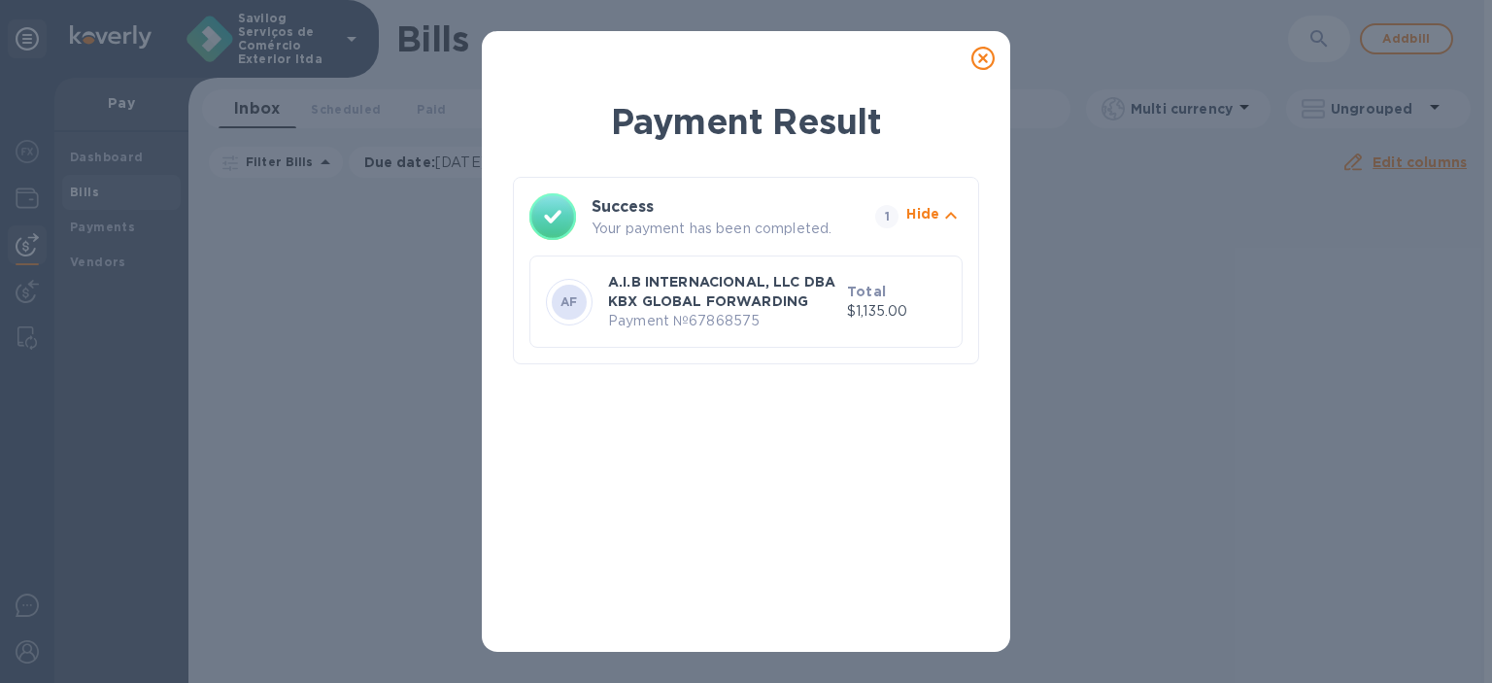
click at [739, 222] on p "Your payment has been completed." at bounding box center [730, 229] width 276 height 20
click at [939, 210] on p "Hide" at bounding box center [923, 213] width 33 height 19
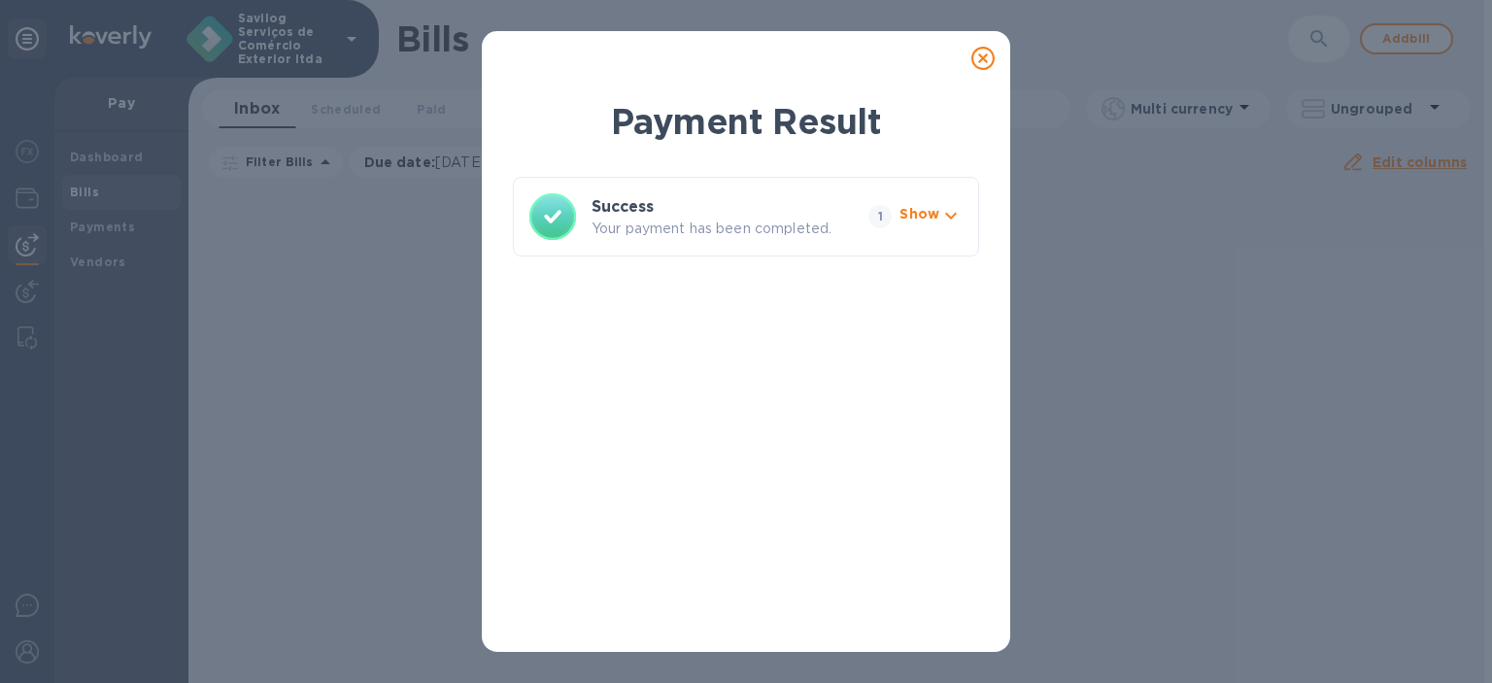
click at [927, 208] on p "Show" at bounding box center [920, 213] width 40 height 19
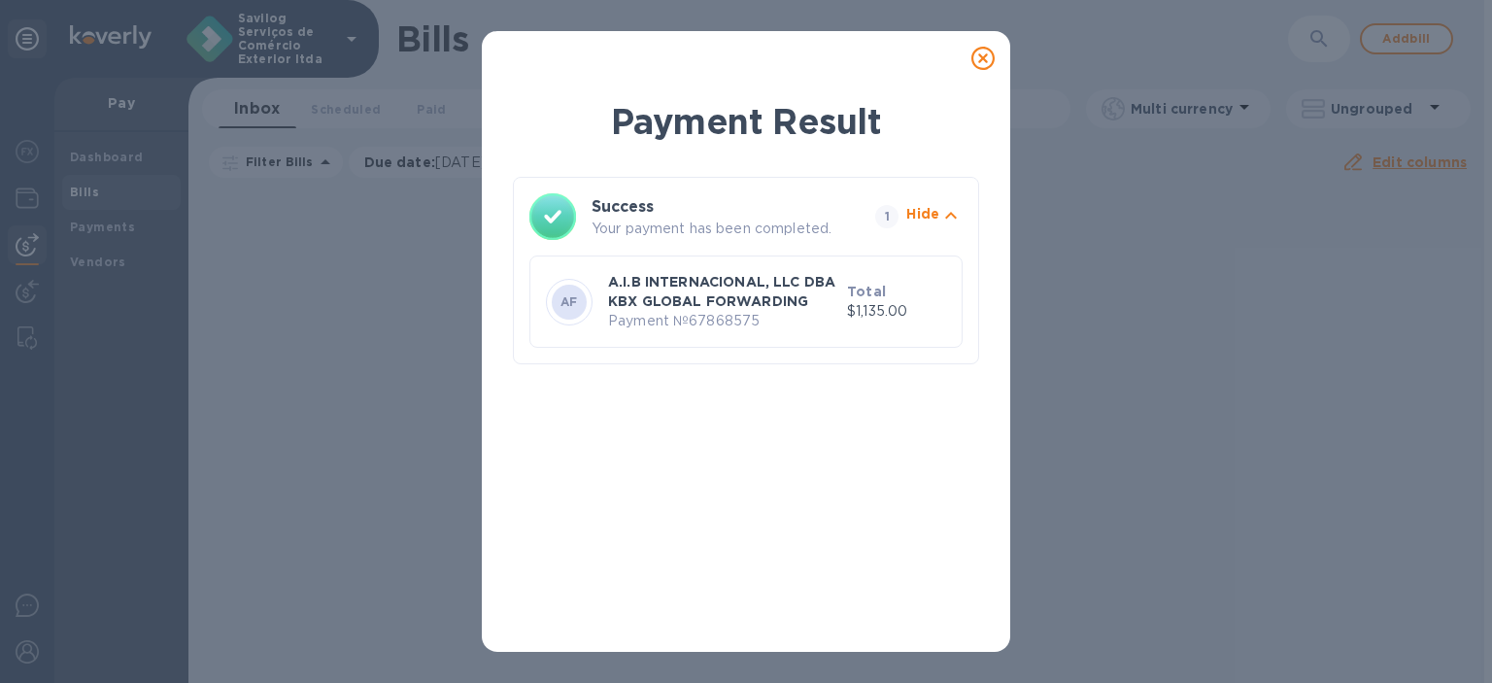
click at [987, 54] on icon at bounding box center [983, 58] width 23 height 23
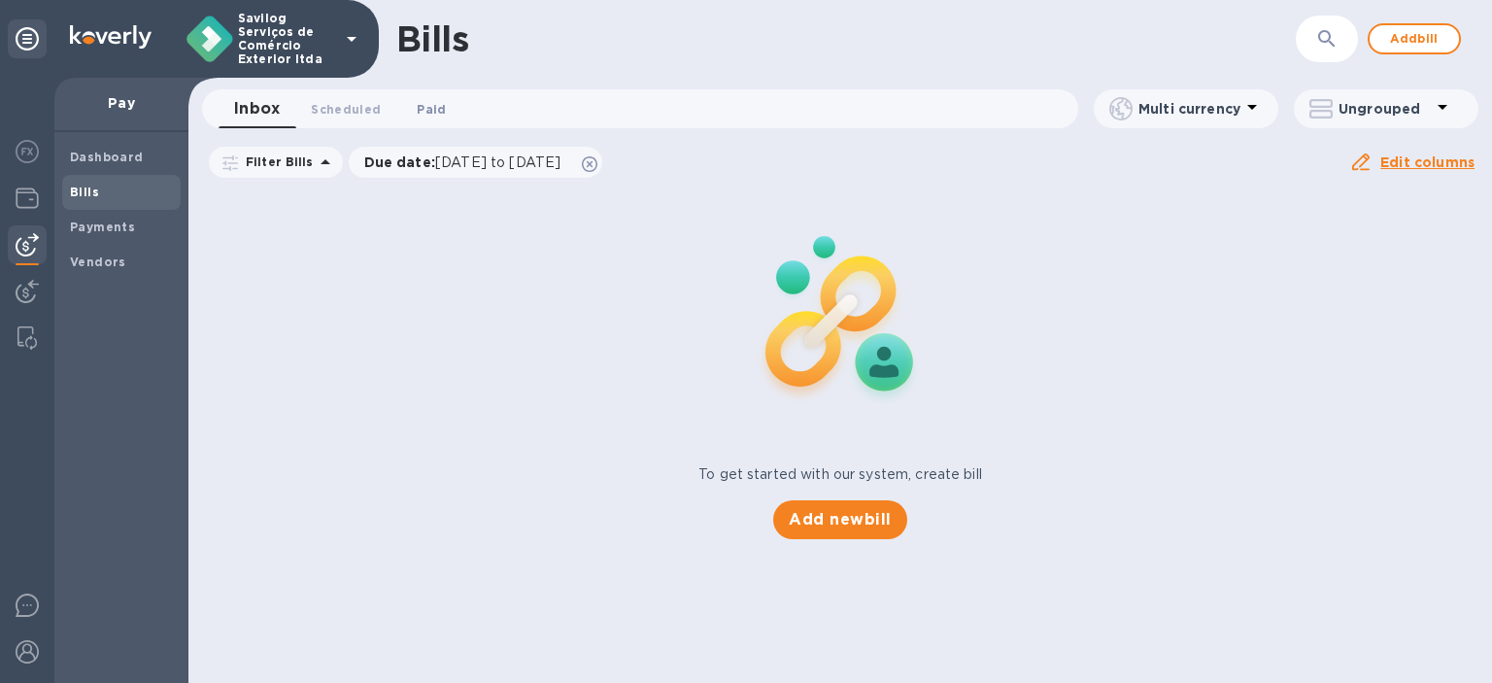
click at [434, 108] on span "Paid 0" at bounding box center [431, 109] width 29 height 20
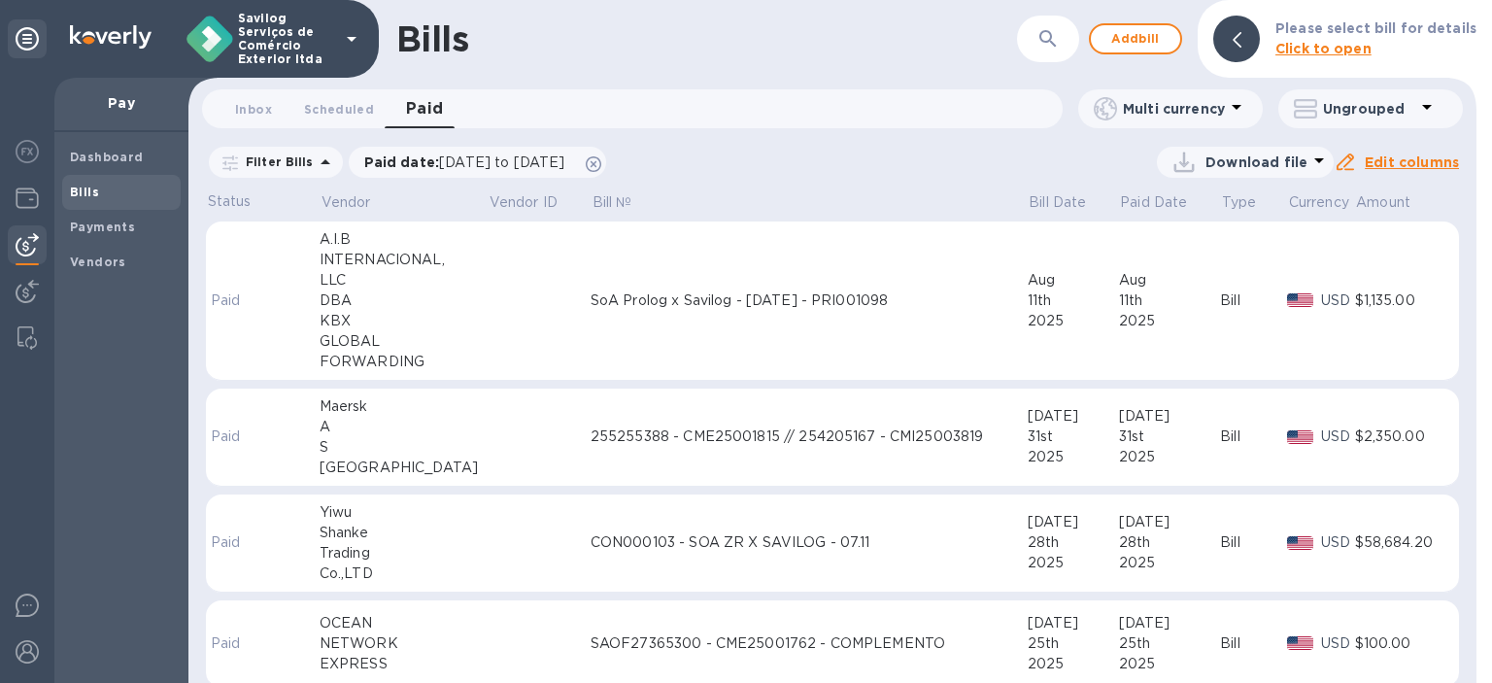
click at [416, 359] on div "FORWARDING" at bounding box center [404, 362] width 168 height 20
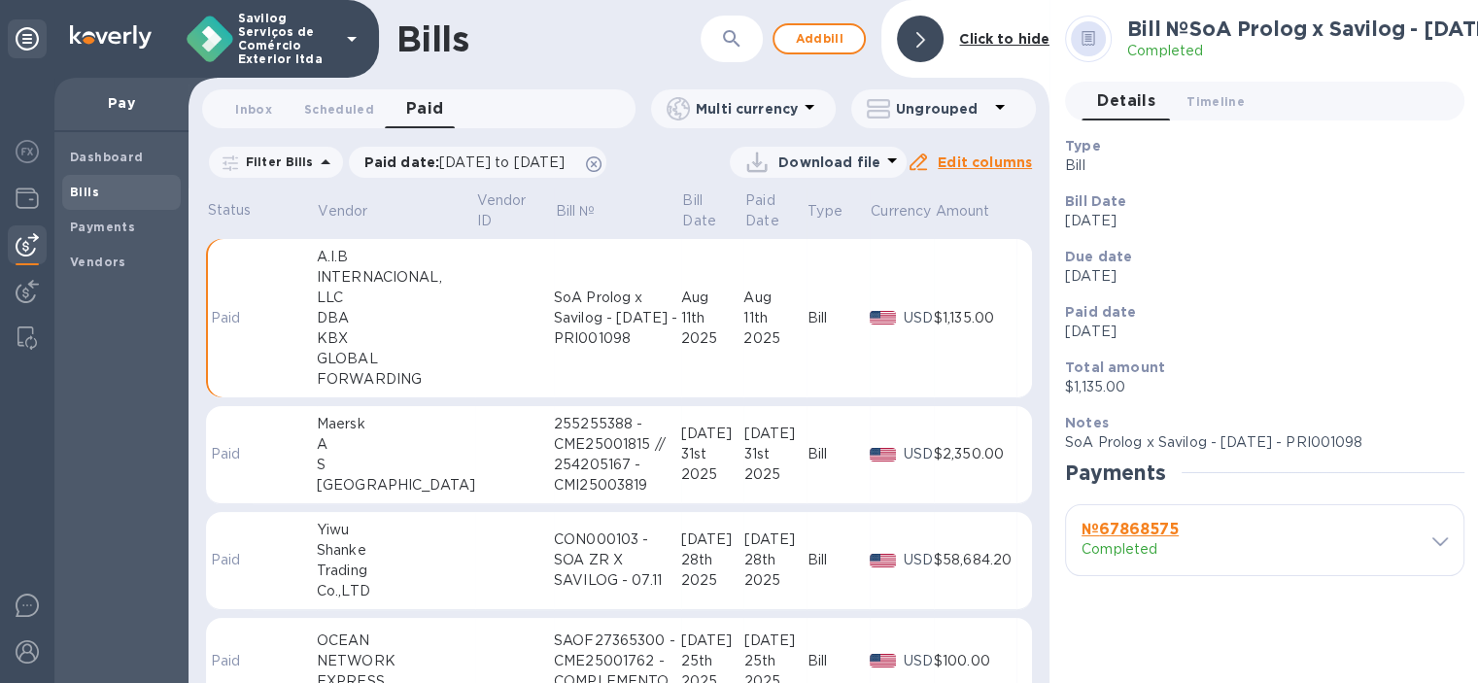
click at [1189, 535] on h3 "№ 67868575" at bounding box center [1163, 530] width 164 height 18
click at [1437, 537] on icon at bounding box center [1440, 541] width 16 height 9
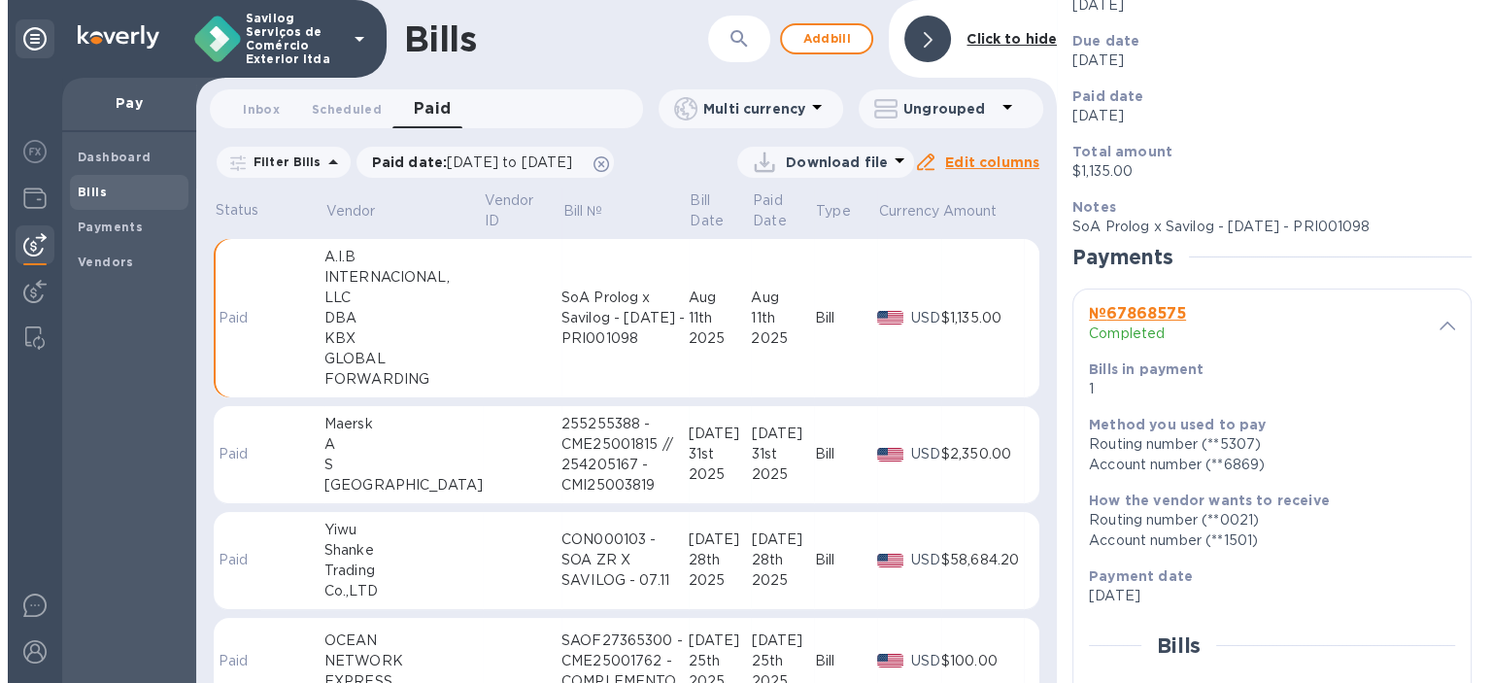
scroll to position [149, 0]
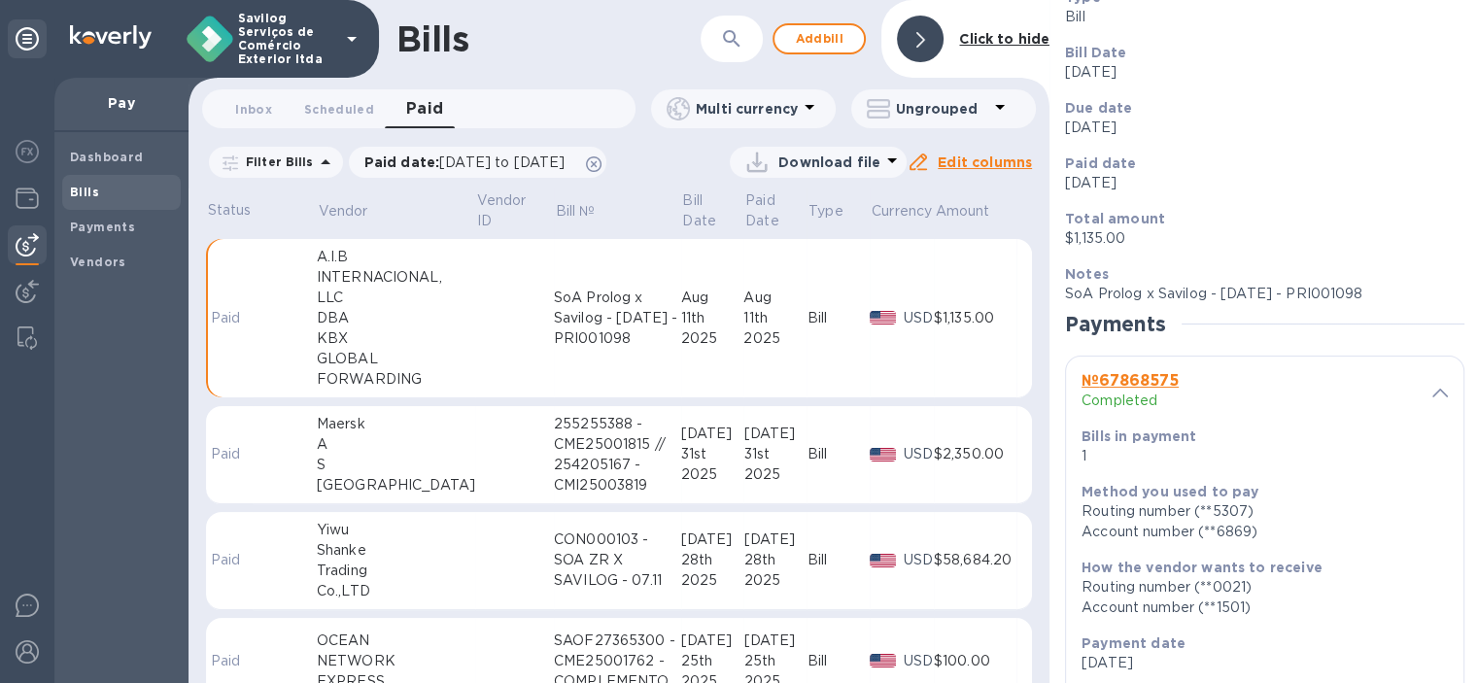
click at [1103, 378] on b "№ 67868575" at bounding box center [1129, 380] width 97 height 18
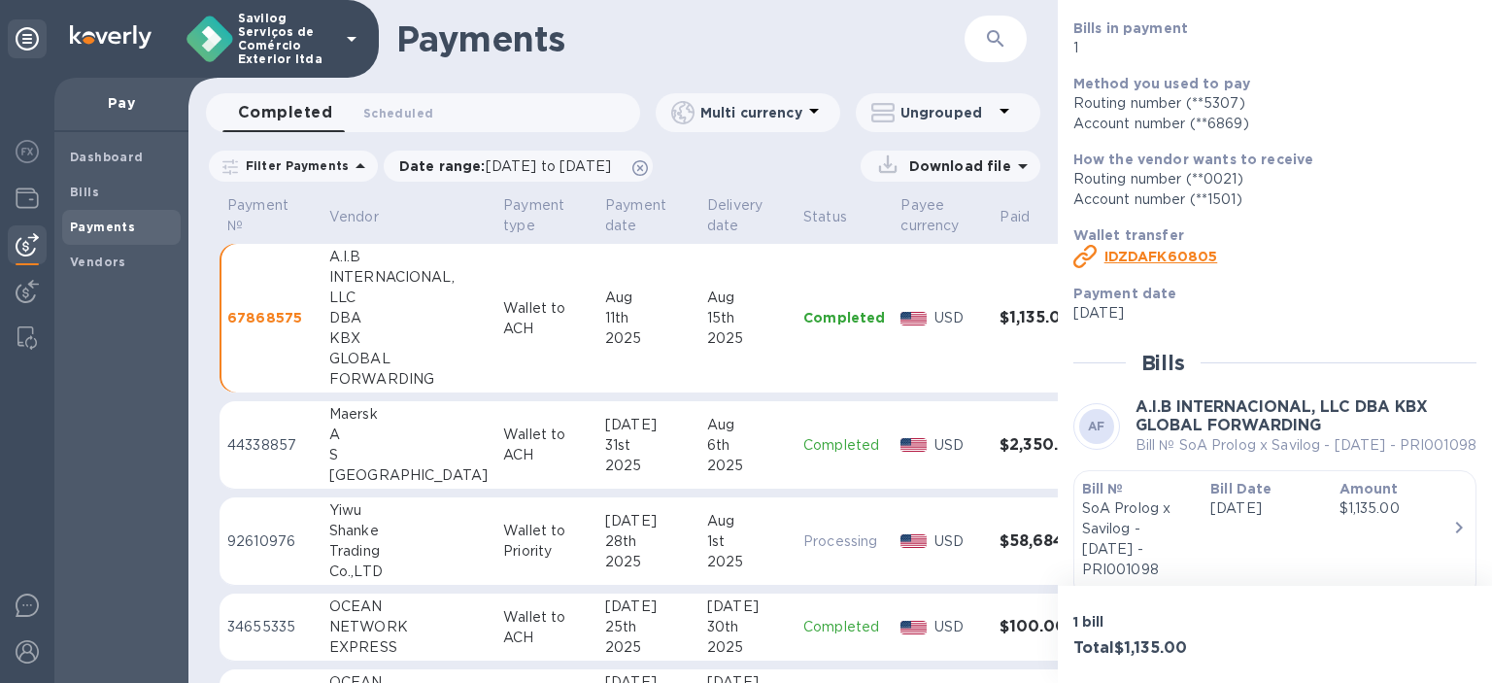
scroll to position [194, 0]
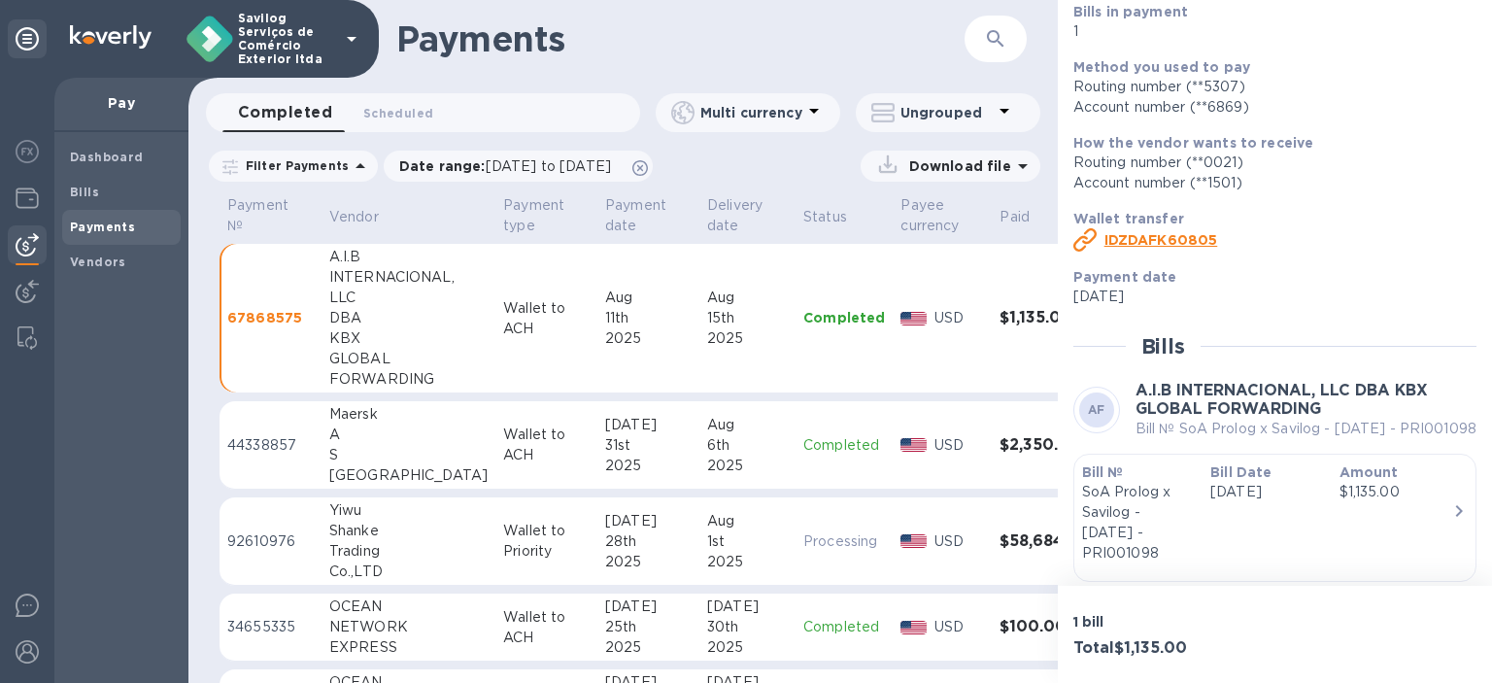
click at [247, 314] on p "67868575" at bounding box center [270, 317] width 86 height 19
click at [598, 368] on td "[DATE]" at bounding box center [649, 319] width 102 height 150
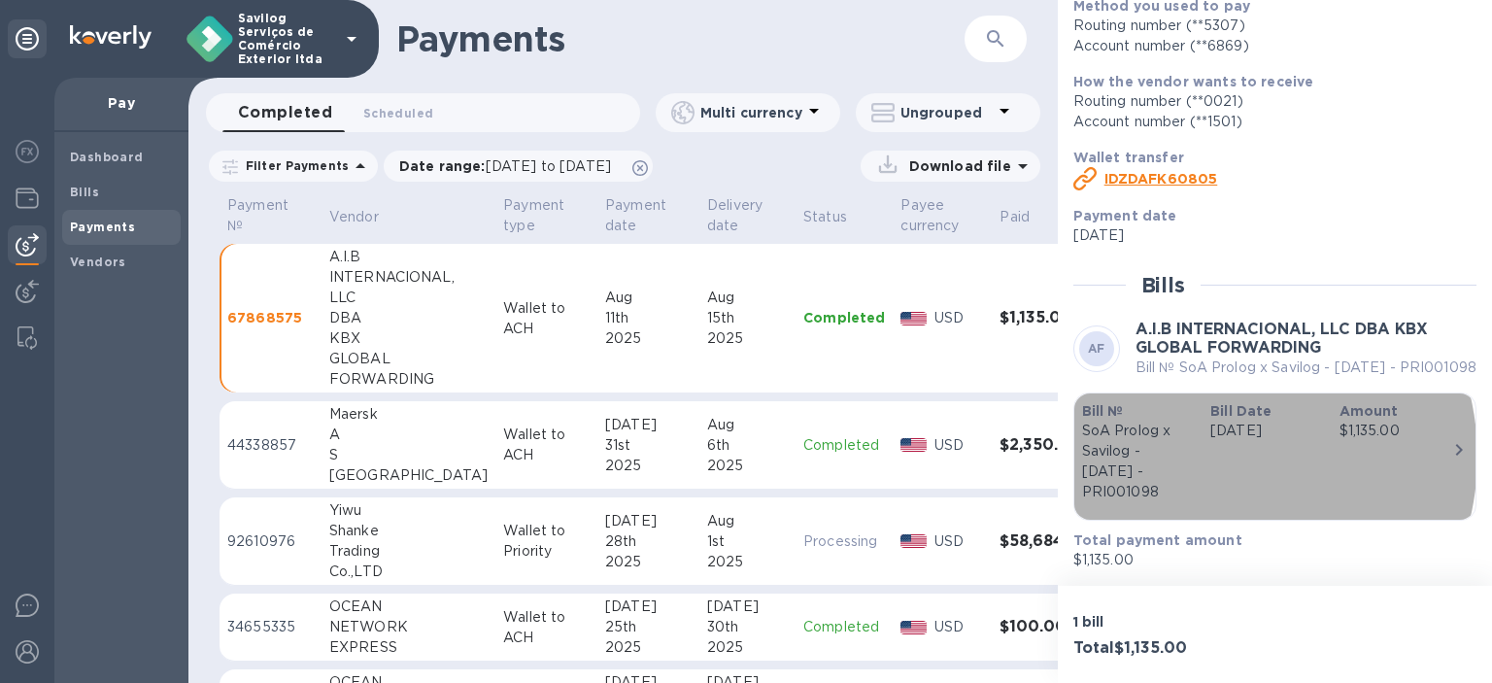
click at [1211, 457] on div "Bill Date [DATE]" at bounding box center [1267, 452] width 128 height 117
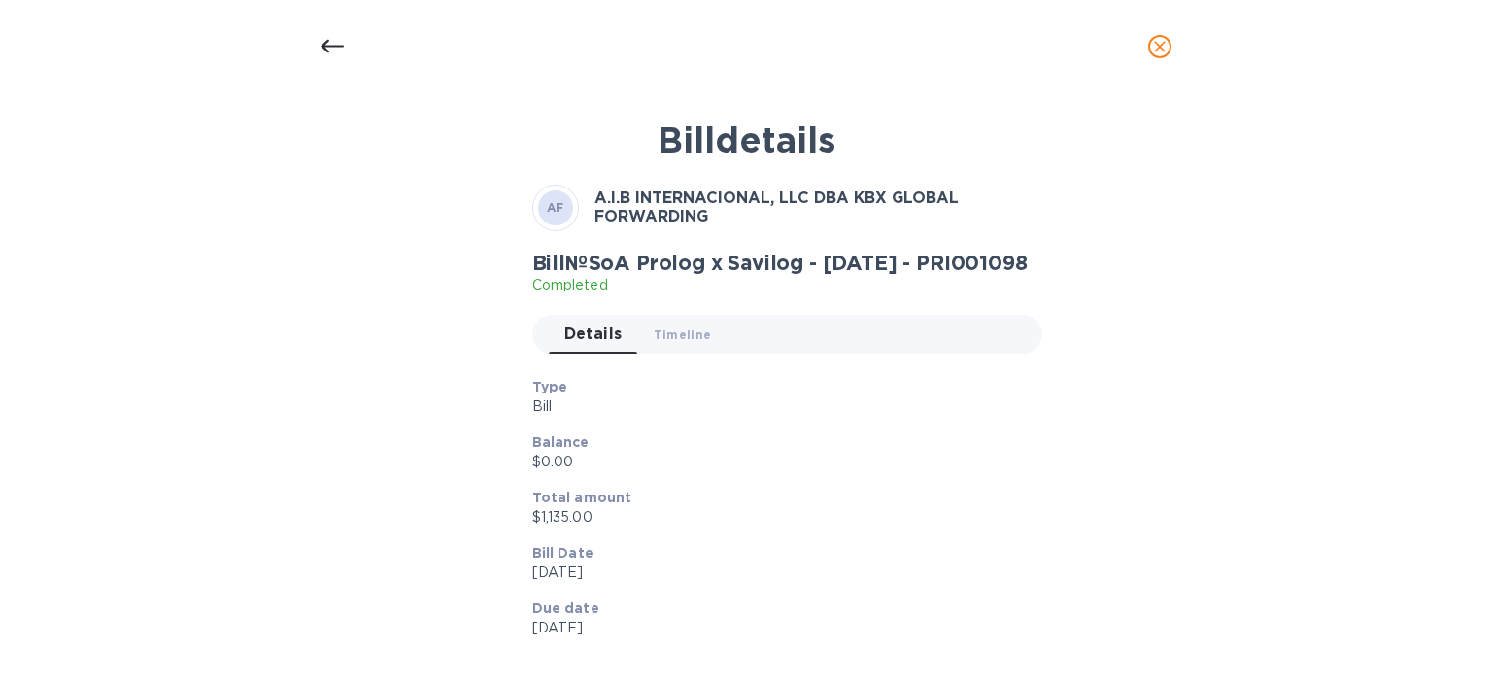
click at [1157, 44] on icon "close" at bounding box center [1160, 47] width 12 height 12
